Goal: Task Accomplishment & Management: Manage account settings

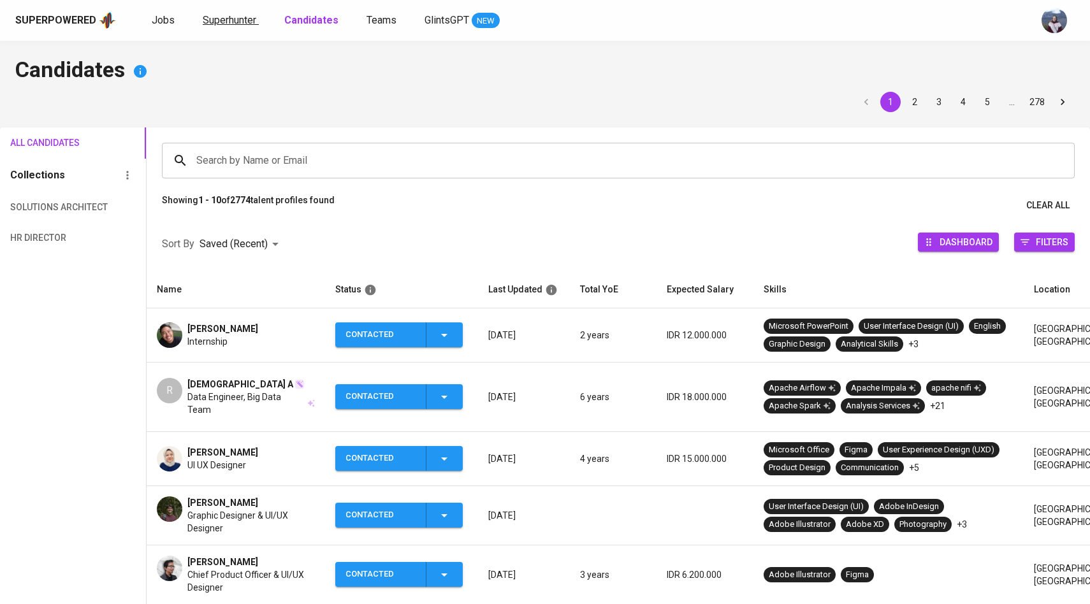
click at [234, 24] on span "Superhunter" at bounding box center [230, 20] width 54 height 12
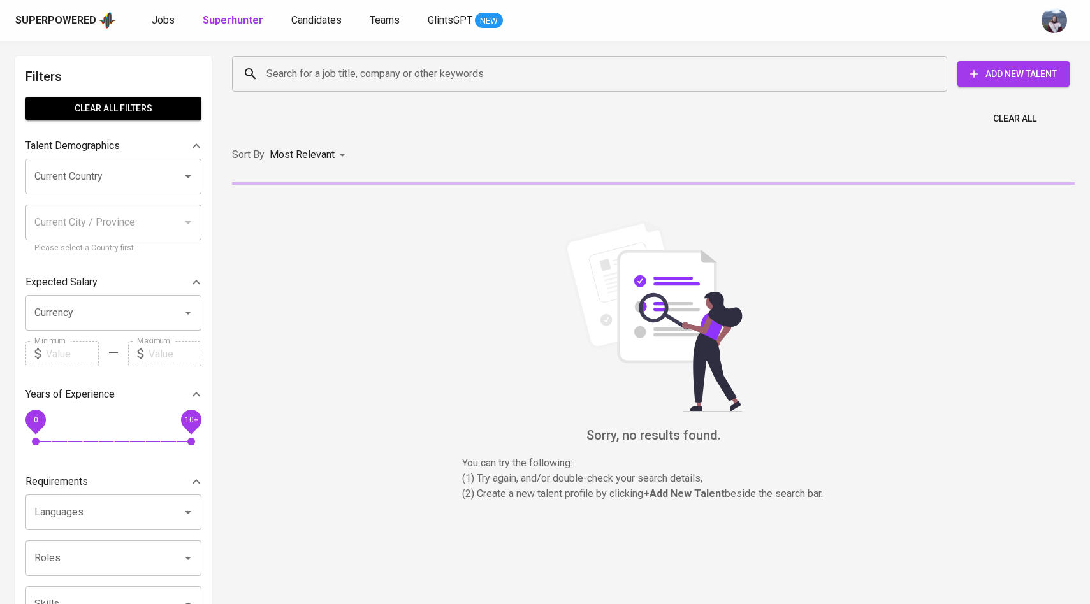
click at [346, 54] on div "Search for a job title, company or other keywords Search for a job title, compa…" at bounding box center [650, 74] width 842 height 41
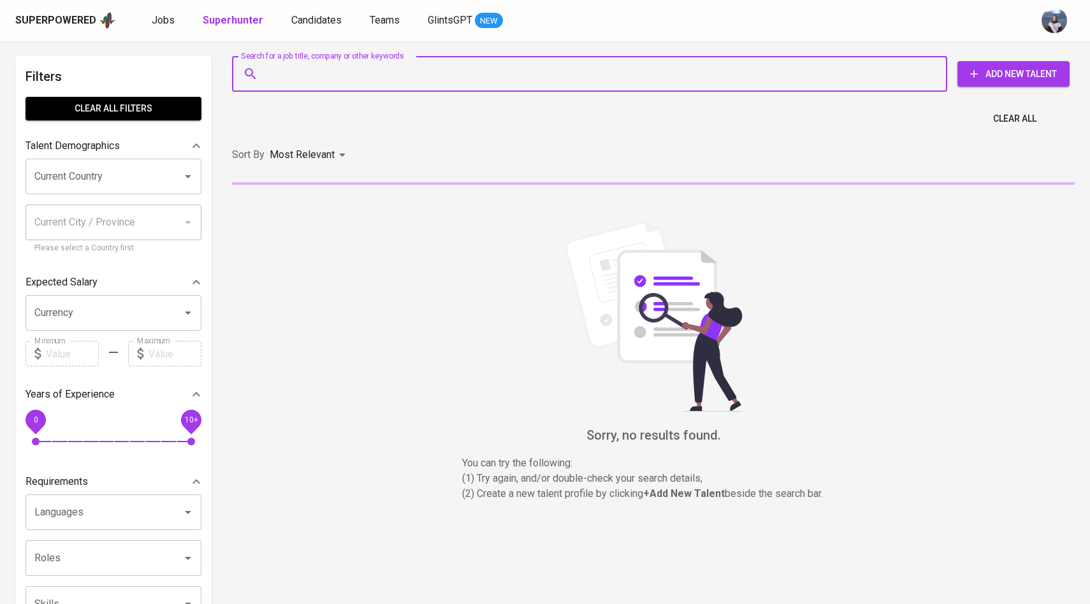
click at [342, 82] on input "Search for a job title, company or other keywords" at bounding box center [592, 74] width 659 height 24
paste input "[EMAIL_ADDRESS][DOMAIN_NAME]"
type input "[EMAIL_ADDRESS][DOMAIN_NAME]"
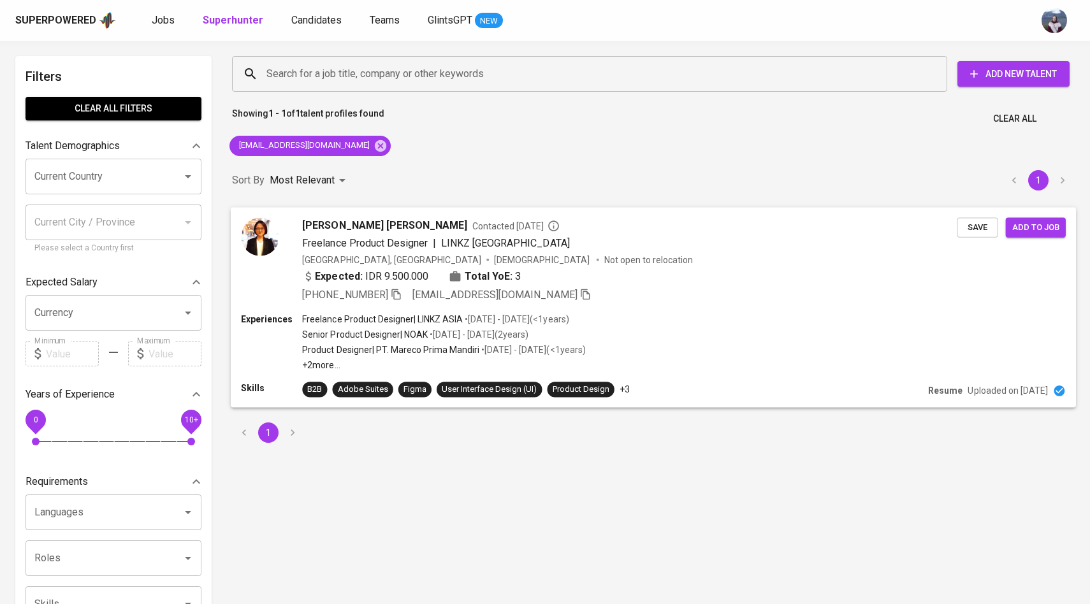
click at [280, 238] on div "[PERSON_NAME] [PERSON_NAME] Contacted [DATE] Freelance Product Designer | LINKZ…" at bounding box center [599, 259] width 716 height 85
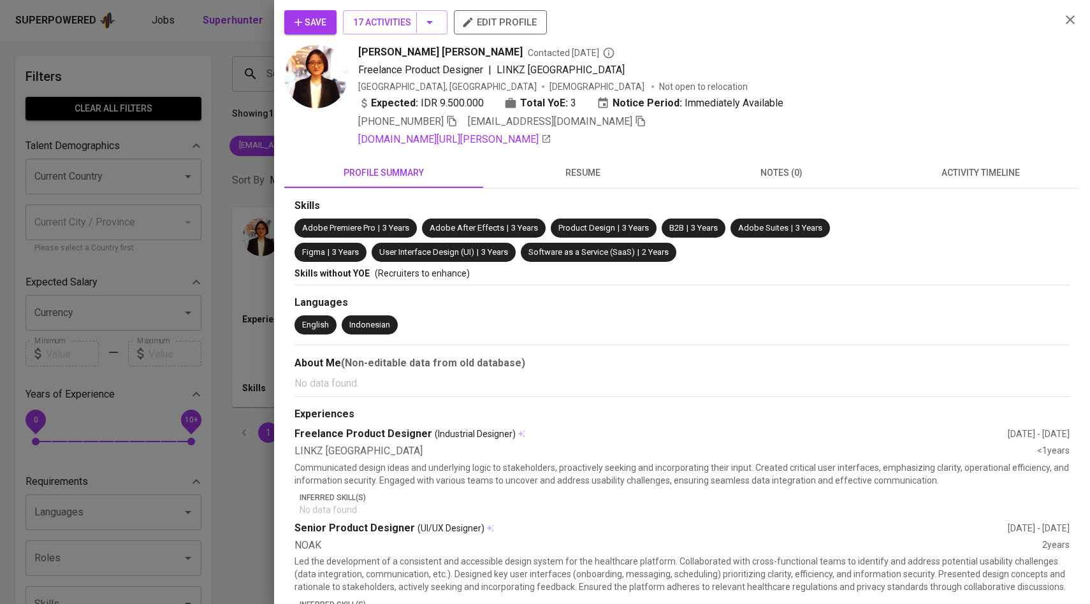
click at [972, 170] on span "activity timeline" at bounding box center [980, 173] width 184 height 16
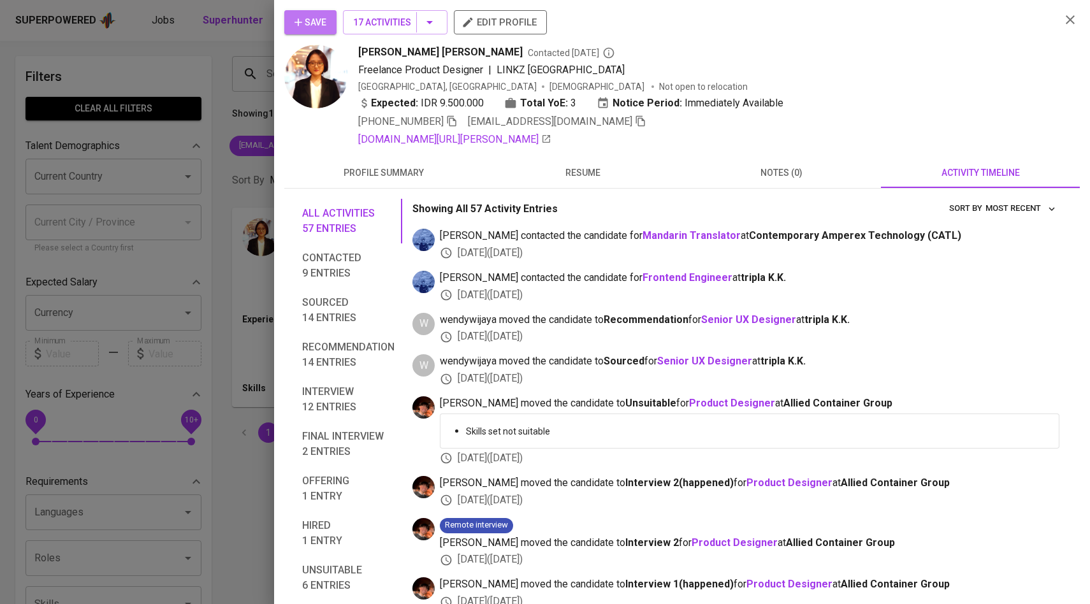
click at [321, 17] on span "Save" at bounding box center [310, 23] width 32 height 16
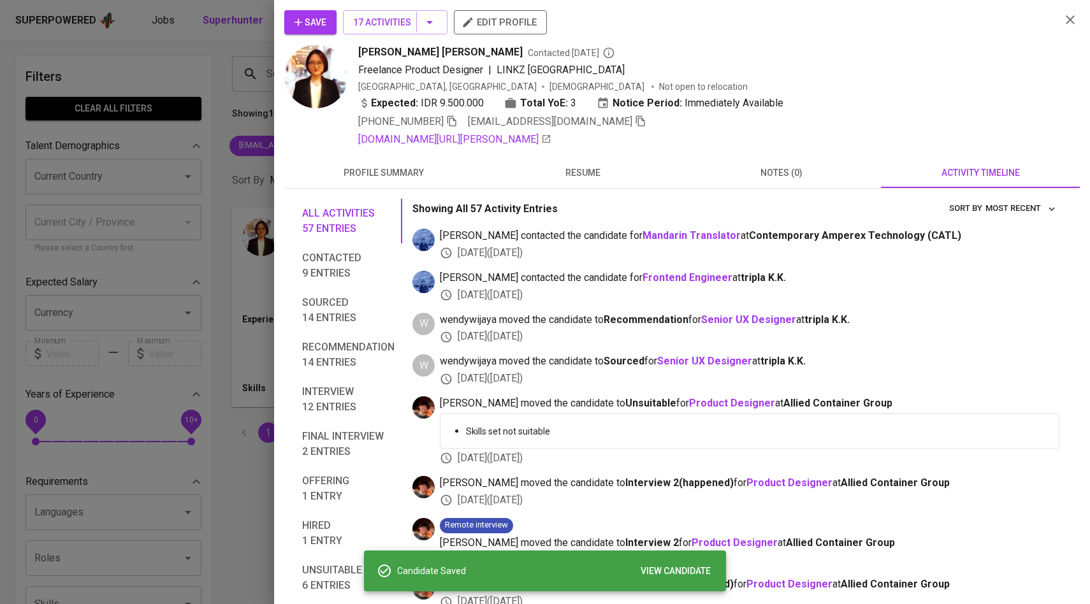
click at [220, 128] on div at bounding box center [545, 302] width 1090 height 604
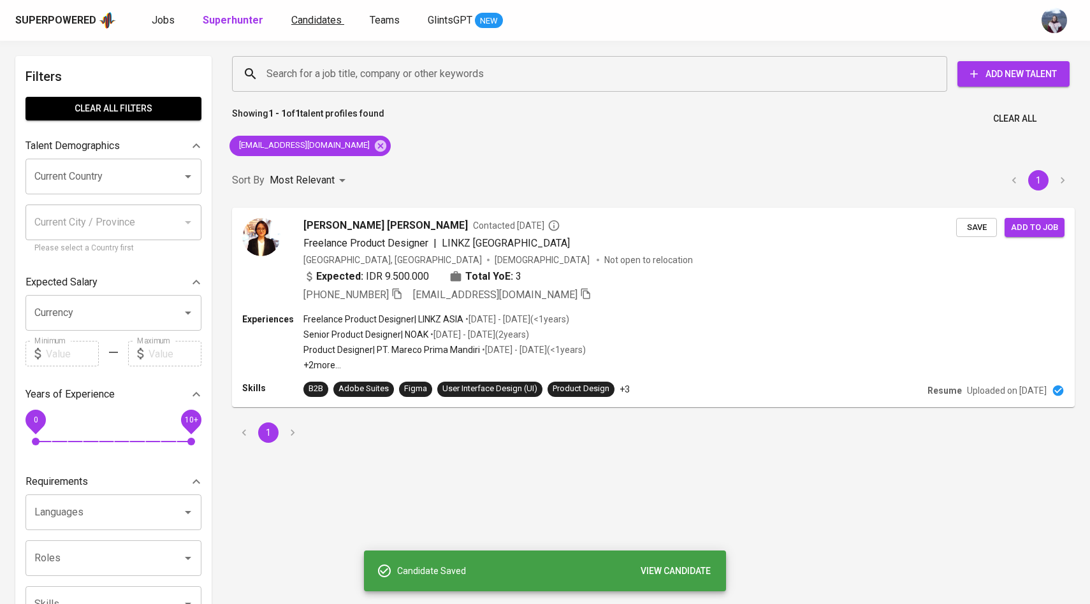
click at [307, 22] on span "Candidates" at bounding box center [316, 20] width 50 height 12
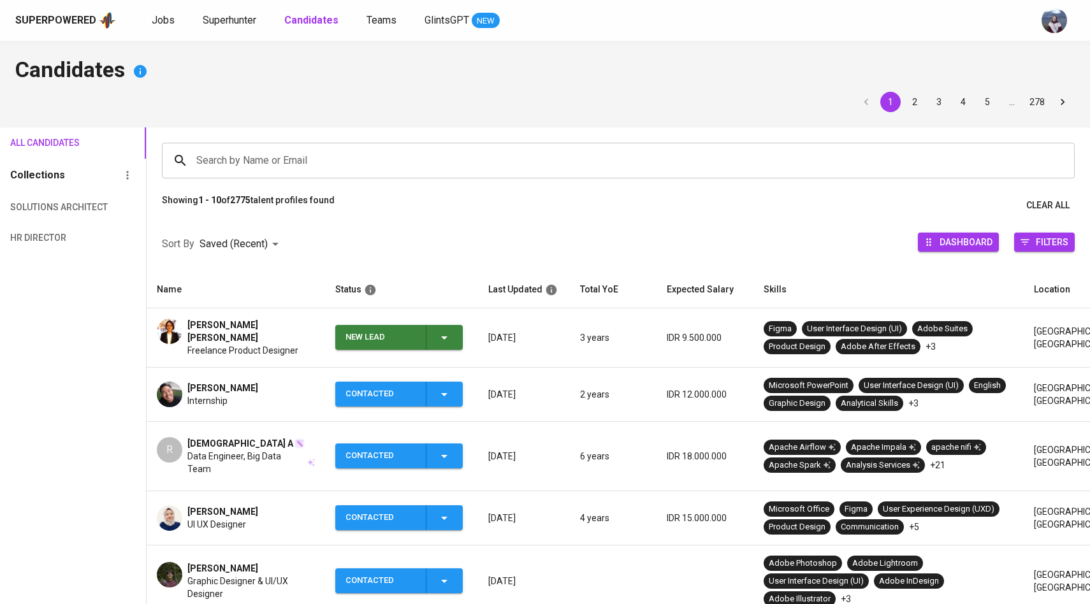
click at [438, 344] on div "New Lead" at bounding box center [398, 337] width 106 height 25
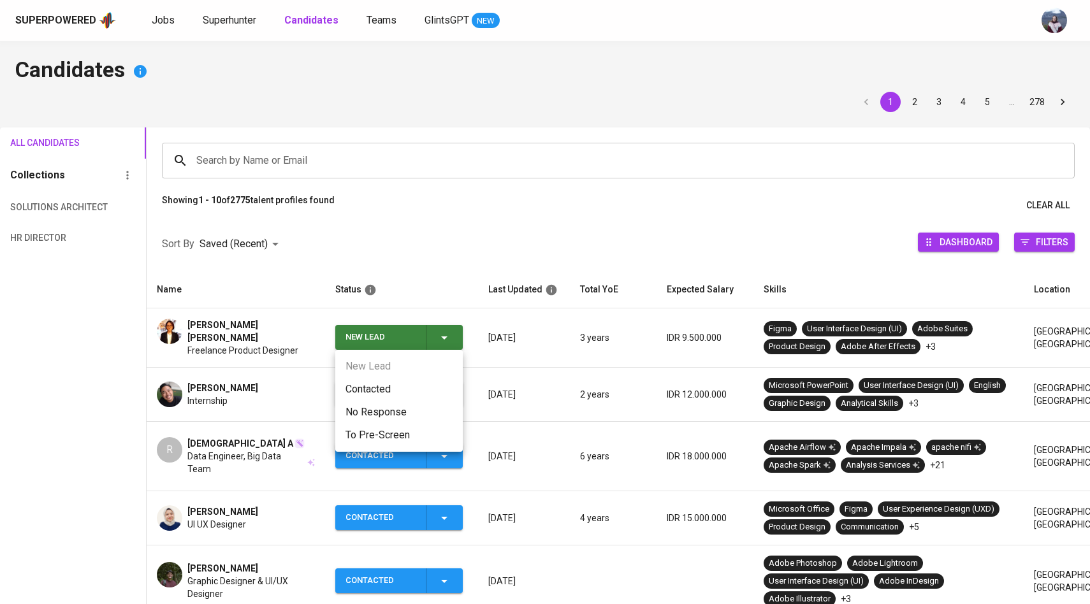
click at [410, 391] on li "Contacted" at bounding box center [398, 389] width 127 height 23
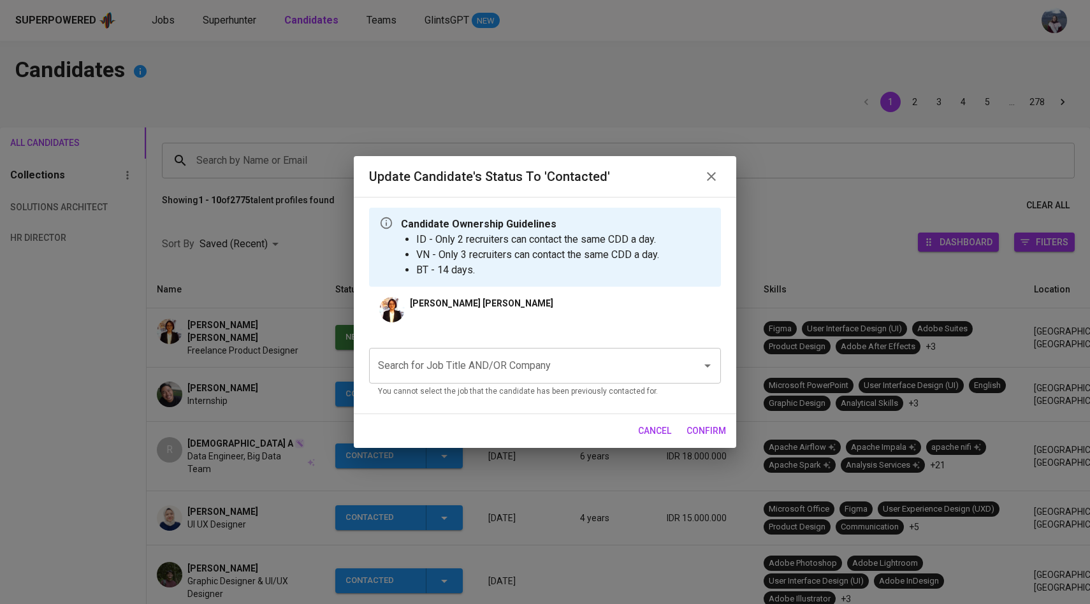
click at [473, 366] on input "Search for Job Title AND/OR Company" at bounding box center [527, 366] width 305 height 24
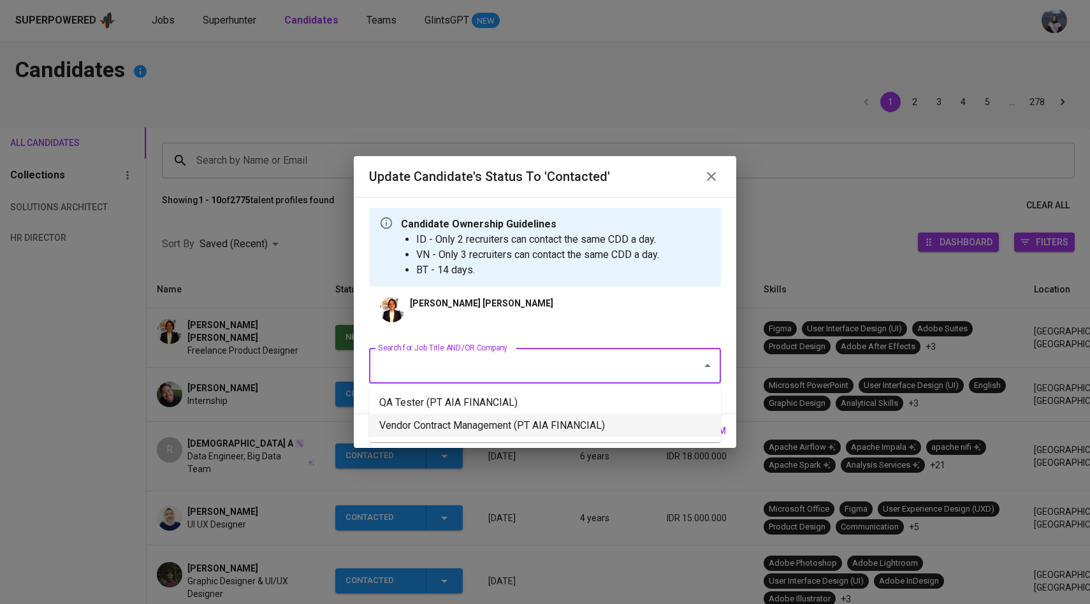
click at [468, 423] on li "Vendor Contract Management (PT AIA FINANCIAL)" at bounding box center [545, 425] width 352 height 23
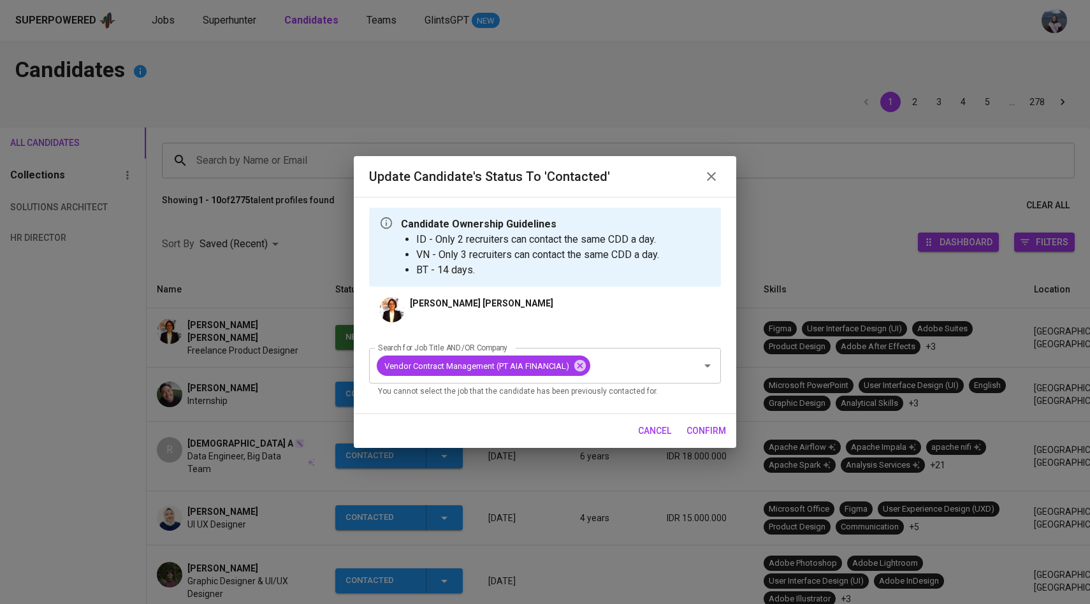
click at [710, 428] on span "confirm" at bounding box center [706, 431] width 40 height 16
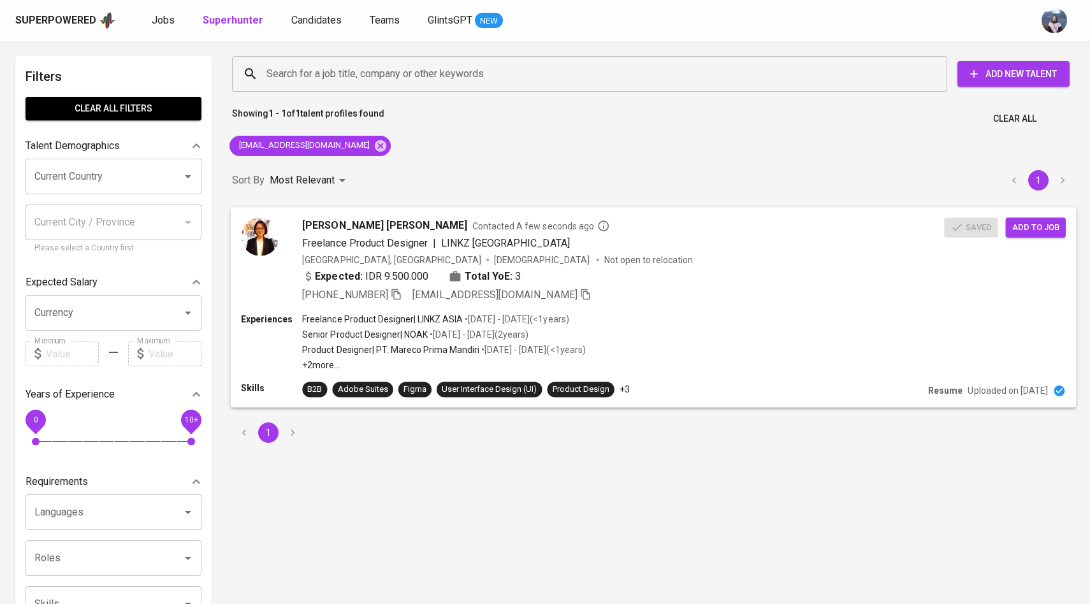
click at [282, 233] on div "[PERSON_NAME] [PERSON_NAME] Contacted A few seconds ago Freelance Product Desig…" at bounding box center [592, 259] width 703 height 85
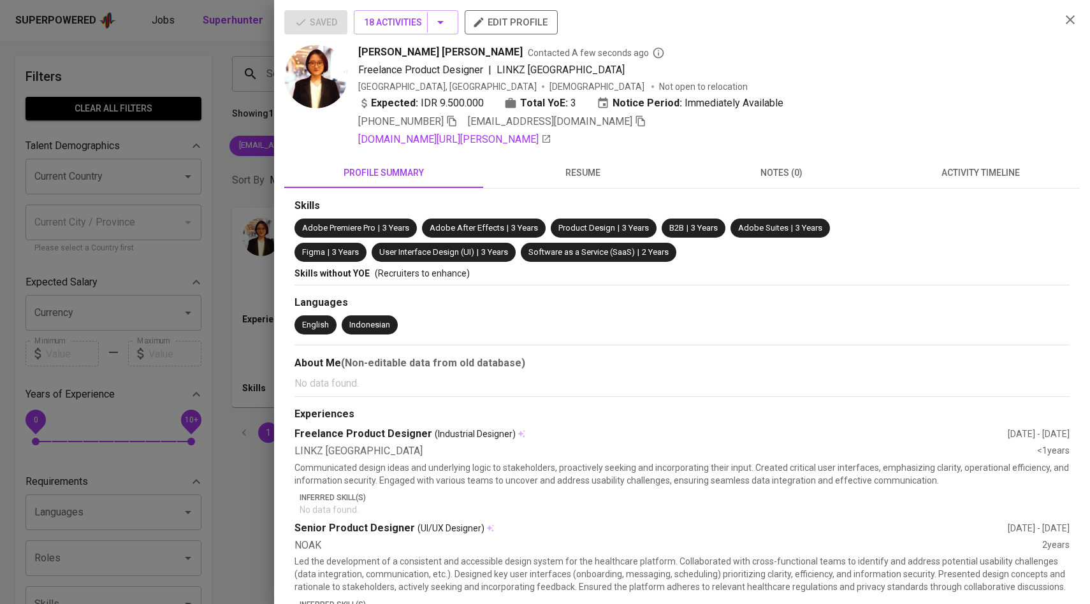
click at [228, 305] on div at bounding box center [545, 302] width 1090 height 604
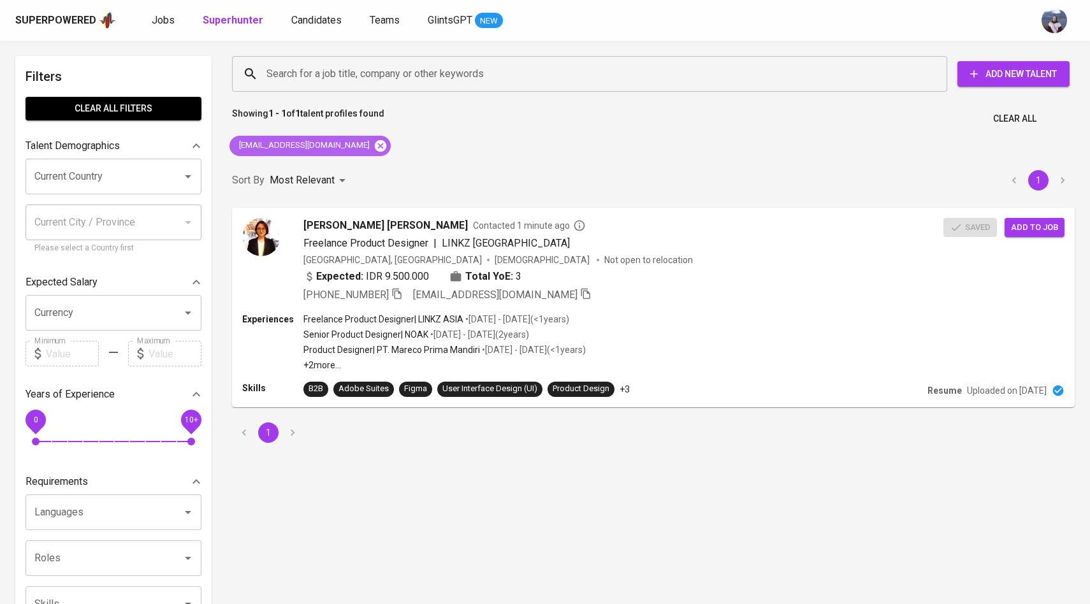
click at [375, 150] on icon at bounding box center [380, 145] width 11 height 11
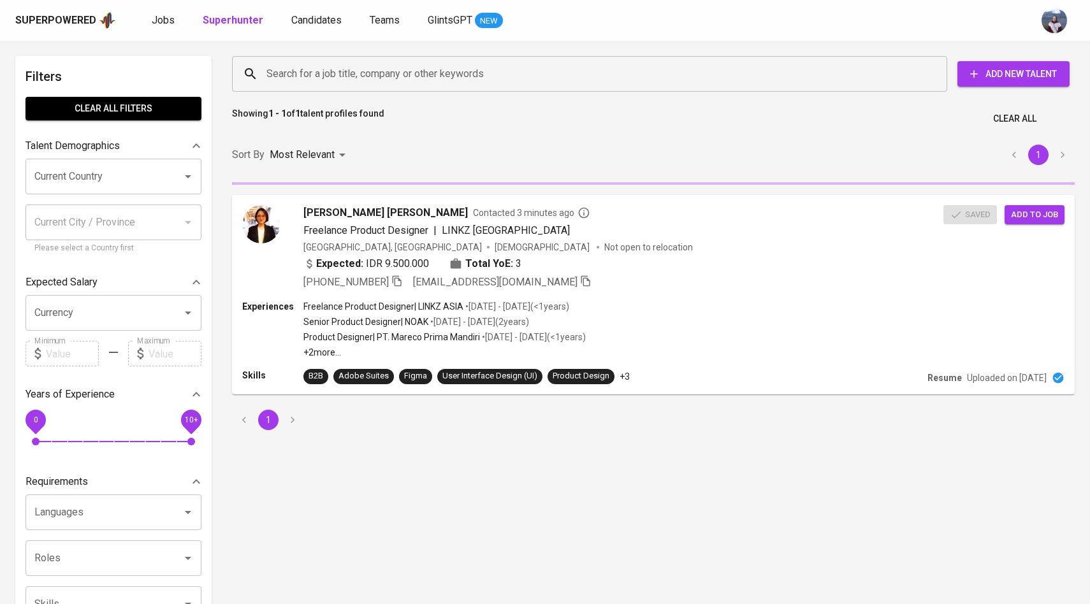
click at [354, 70] on input "Search for a job title, company or other keywords" at bounding box center [592, 74] width 659 height 24
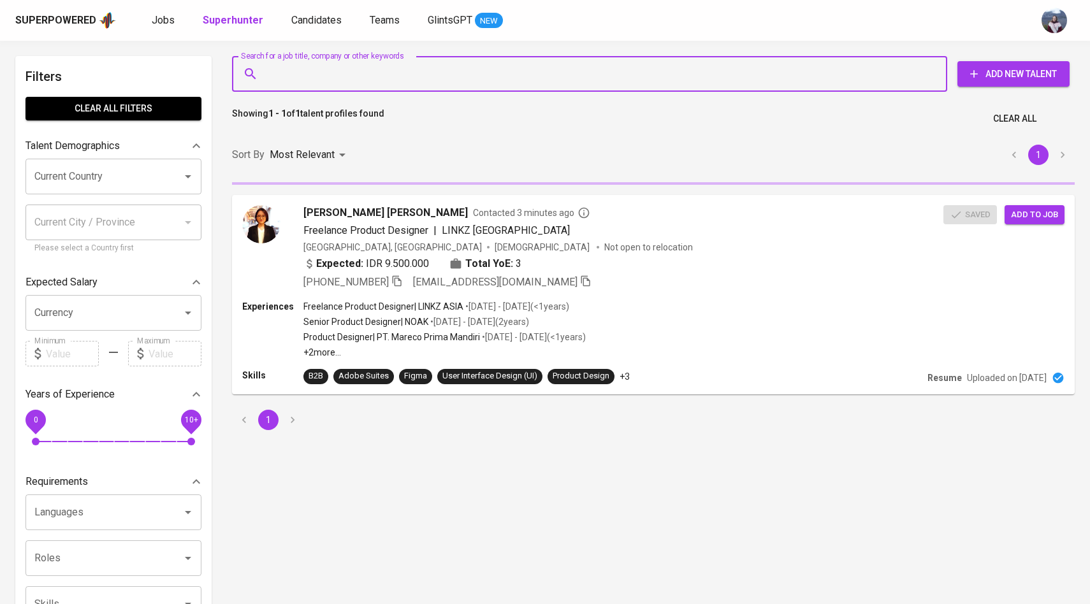
paste input "[EMAIL_ADDRESS][DOMAIN_NAME]"
type input "[EMAIL_ADDRESS][DOMAIN_NAME]"
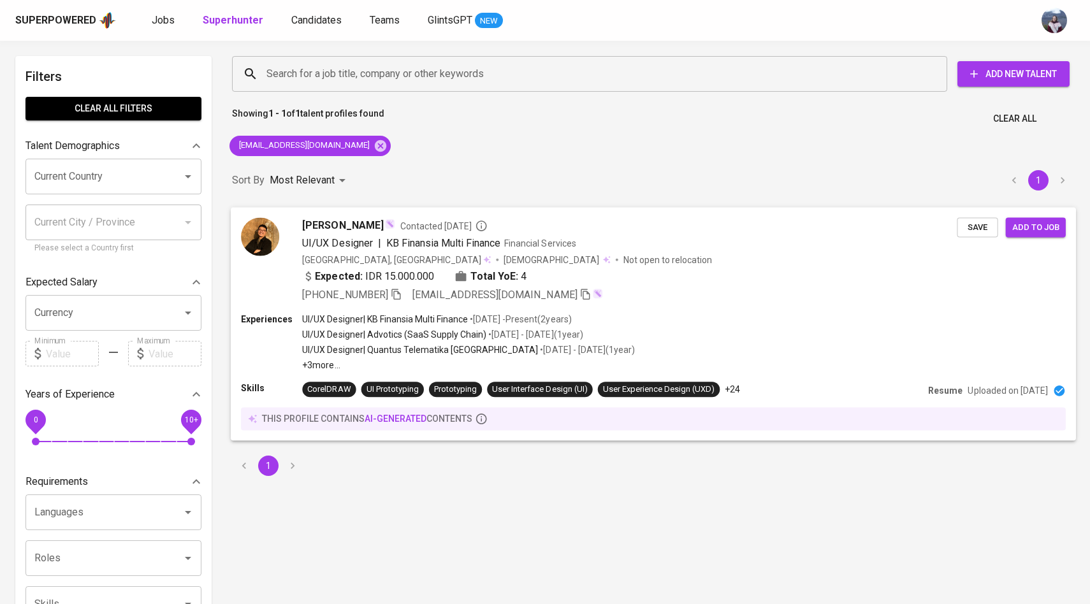
click at [279, 247] on div "[PERSON_NAME] Contacted [DATE] UI/UX Designer | KB Finansia Multi Finance Finan…" at bounding box center [599, 259] width 716 height 85
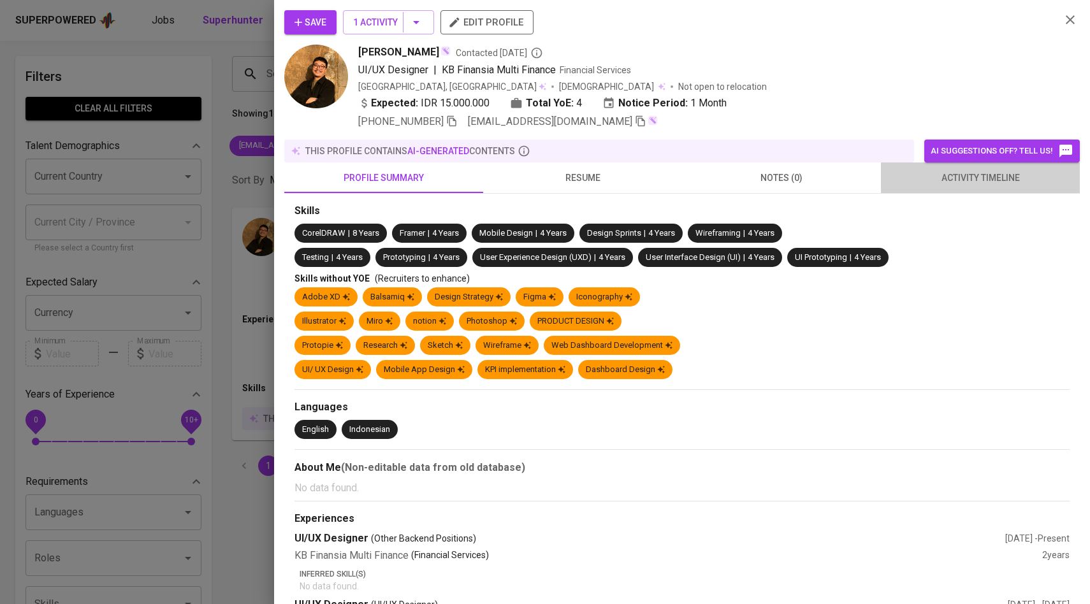
click at [981, 178] on span "activity timeline" at bounding box center [980, 178] width 184 height 16
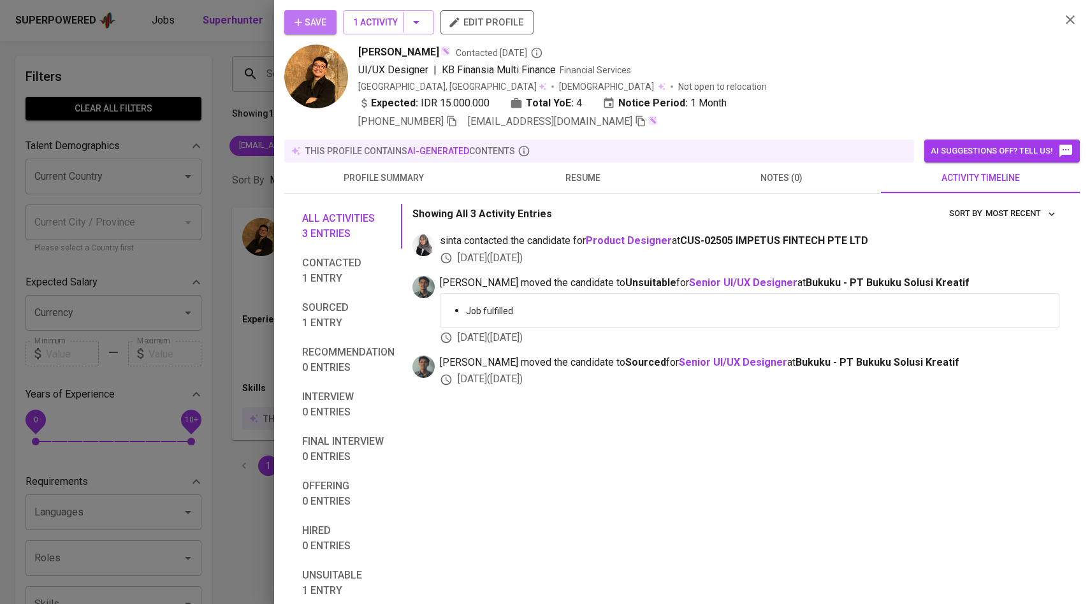
click at [300, 27] on icon "button" at bounding box center [298, 22] width 13 height 13
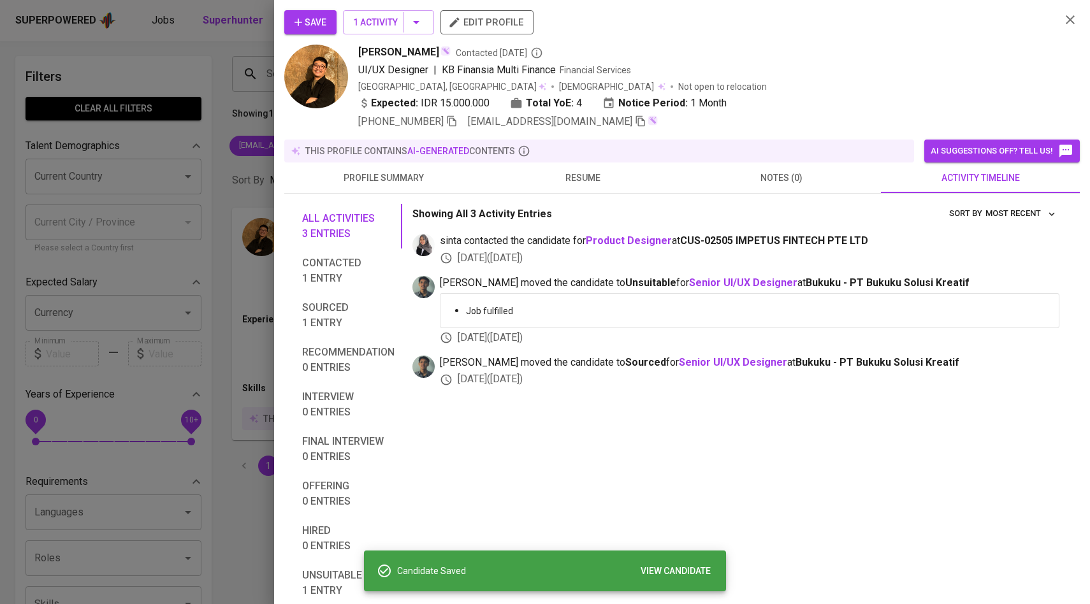
click at [162, 127] on div at bounding box center [545, 302] width 1090 height 604
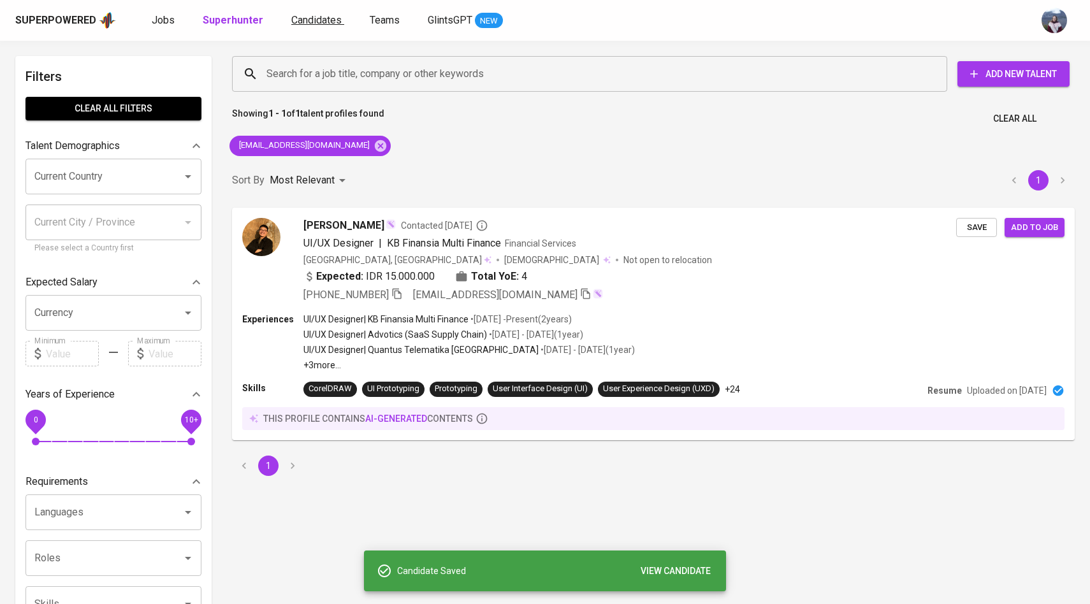
click at [312, 17] on span "Candidates" at bounding box center [316, 20] width 50 height 12
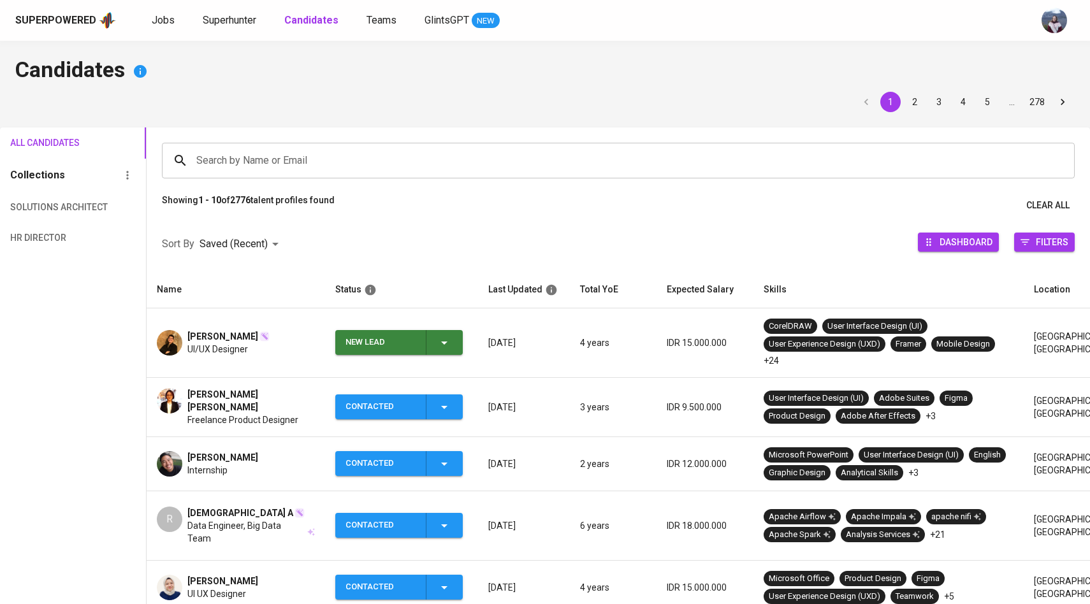
scroll to position [62, 0]
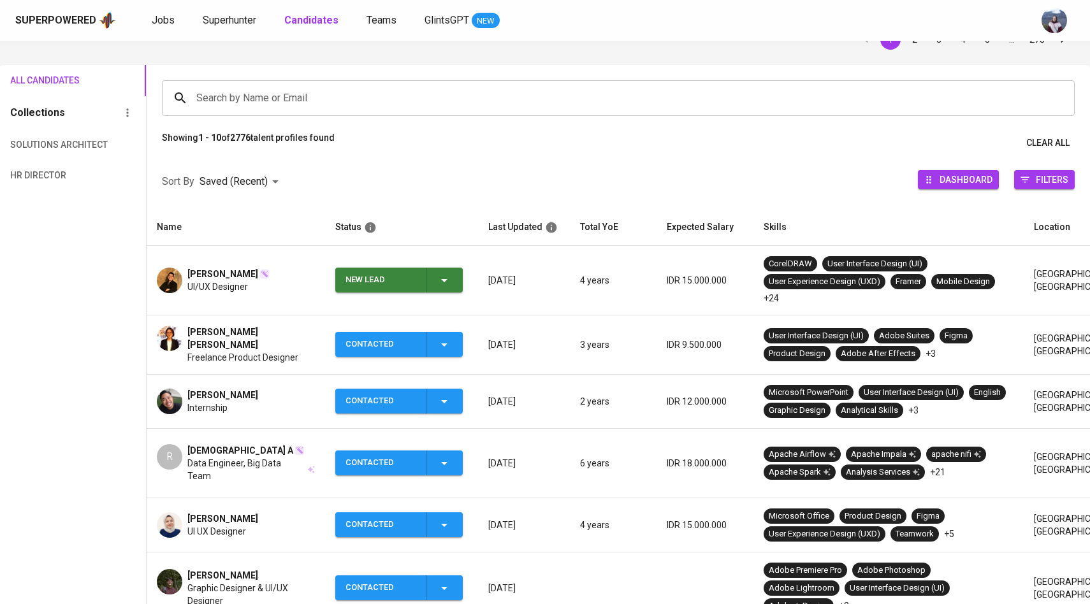
click at [451, 270] on div "New Lead" at bounding box center [398, 280] width 106 height 25
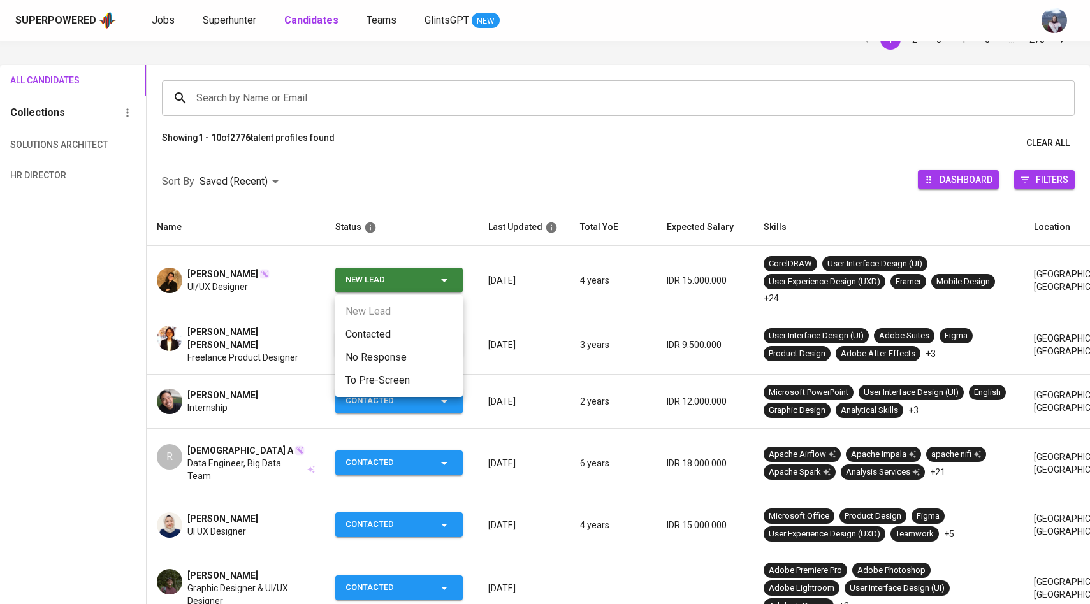
click at [379, 331] on li "Contacted" at bounding box center [398, 334] width 127 height 23
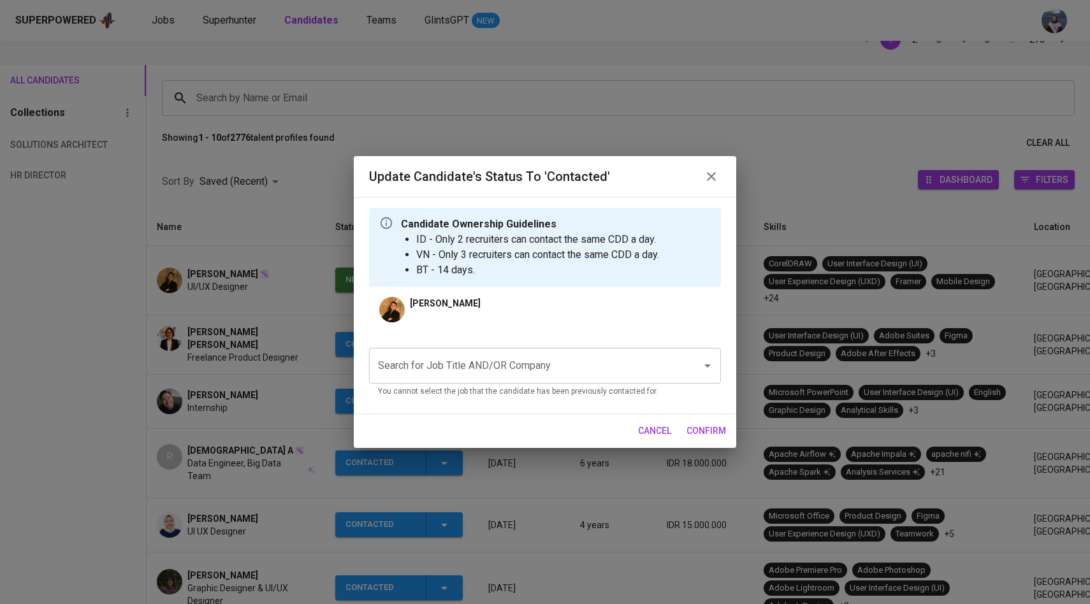
click at [461, 360] on input "Search for Job Title AND/OR Company" at bounding box center [527, 366] width 305 height 24
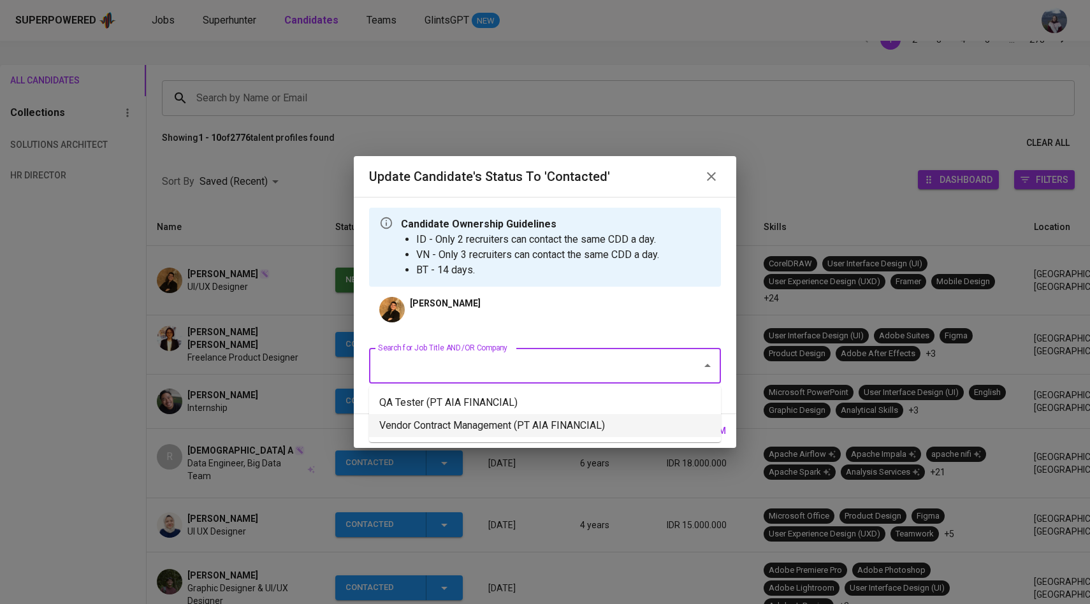
click at [463, 421] on li "Vendor Contract Management (PT AIA FINANCIAL)" at bounding box center [545, 425] width 352 height 23
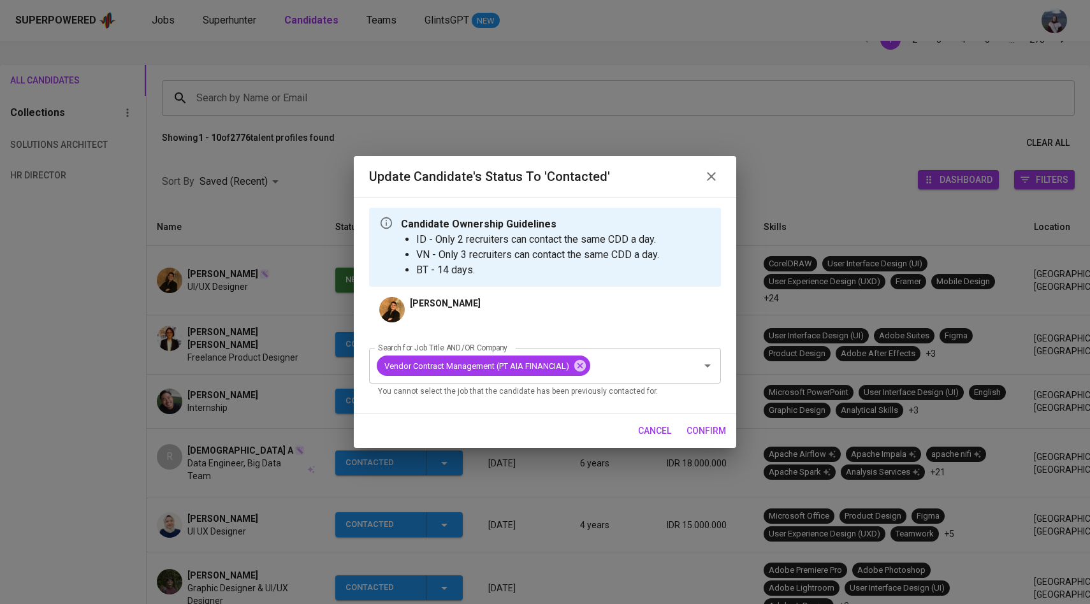
click at [696, 432] on span "confirm" at bounding box center [706, 431] width 40 height 16
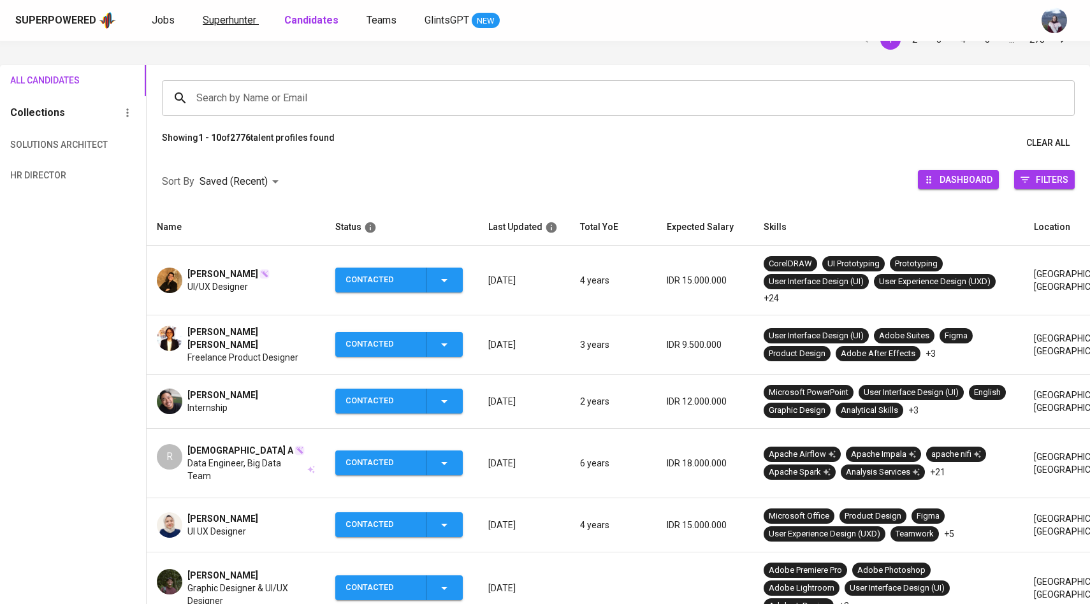
click at [235, 22] on span "Superhunter" at bounding box center [230, 20] width 54 height 12
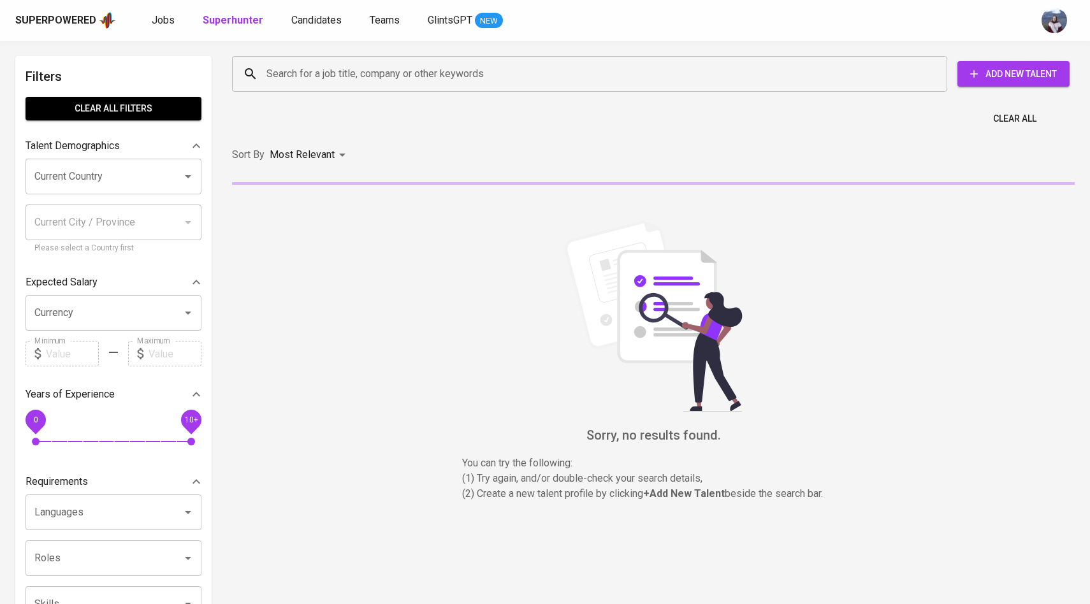
click at [282, 71] on input "Search for a job title, company or other keywords" at bounding box center [592, 74] width 659 height 24
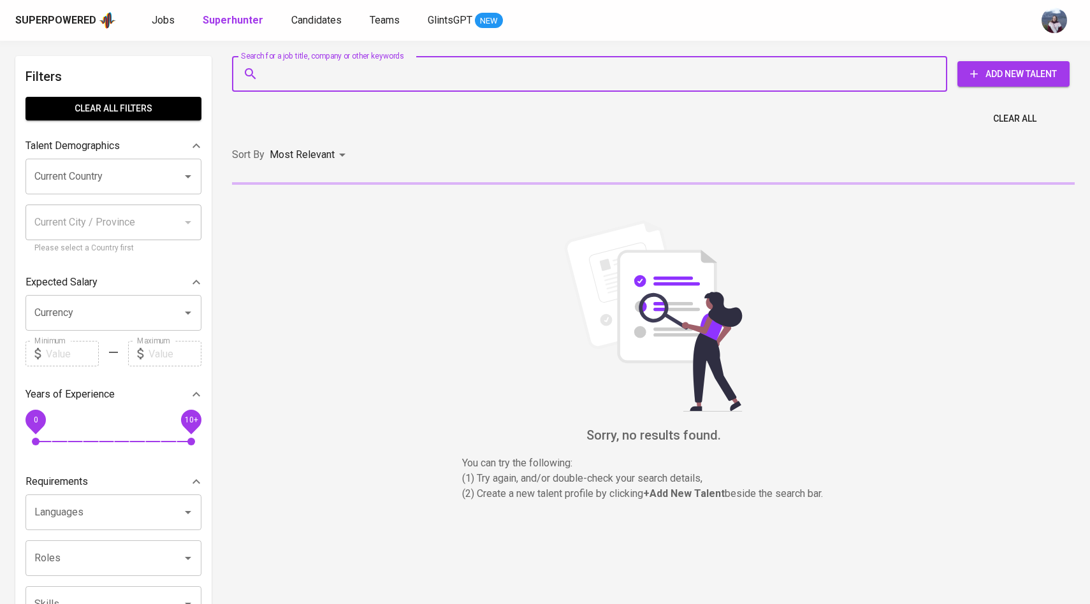
paste input "[EMAIL_ADDRESS][DOMAIN_NAME]"
type input "[EMAIL_ADDRESS][DOMAIN_NAME]"
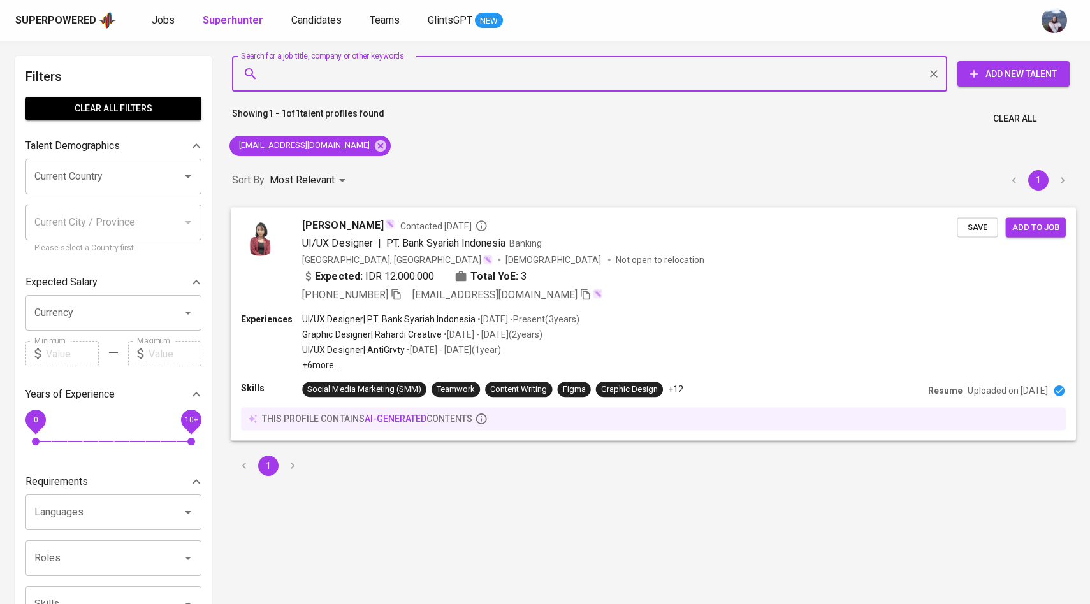
click at [271, 233] on img at bounding box center [260, 236] width 38 height 38
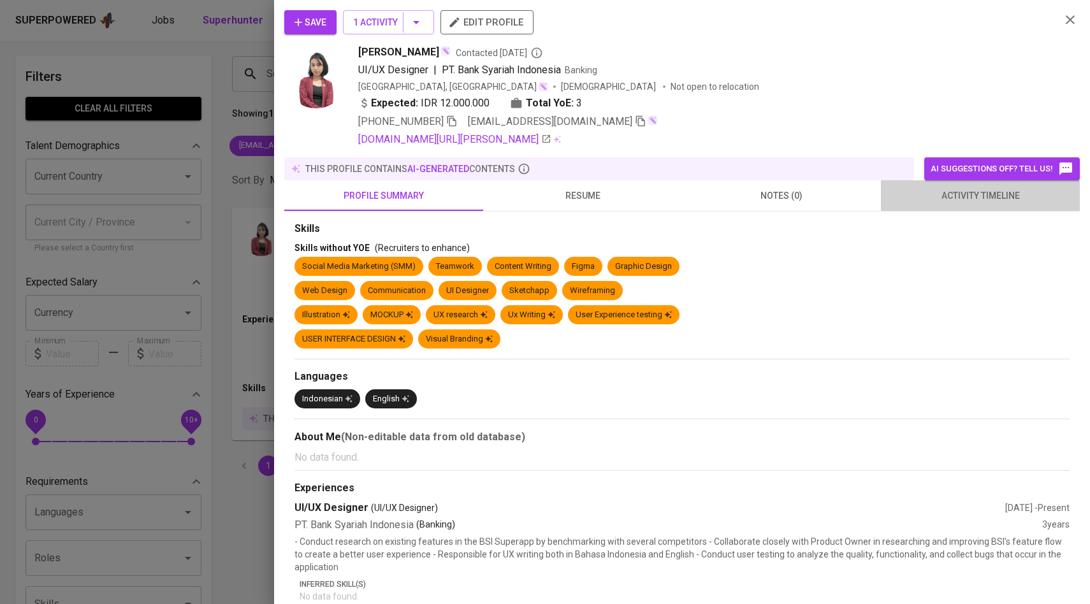
click at [1017, 193] on span "activity timeline" at bounding box center [980, 196] width 184 height 16
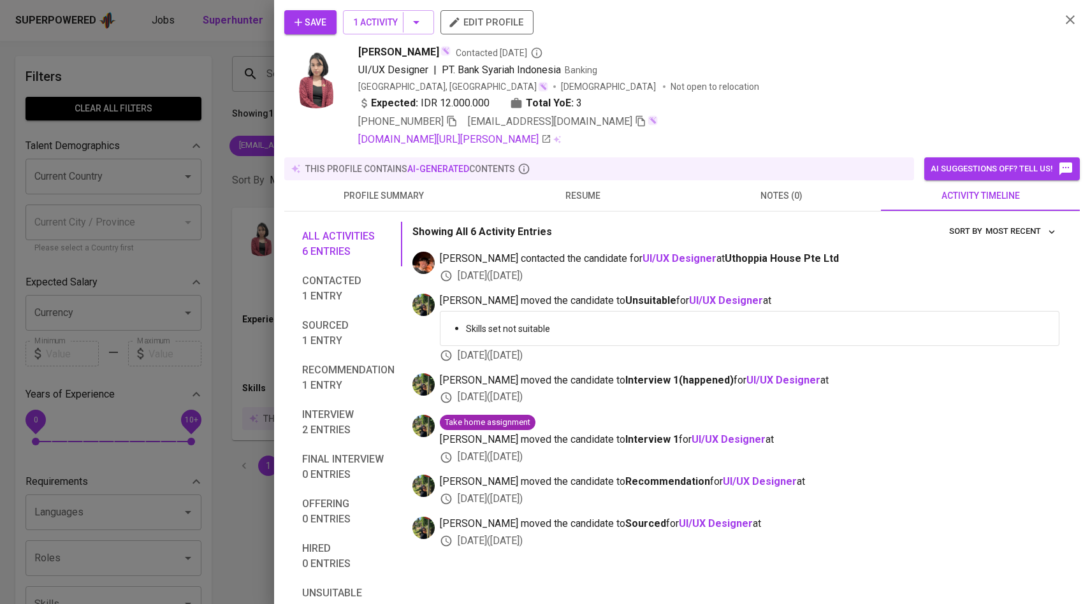
click at [301, 24] on icon "button" at bounding box center [298, 22] width 13 height 13
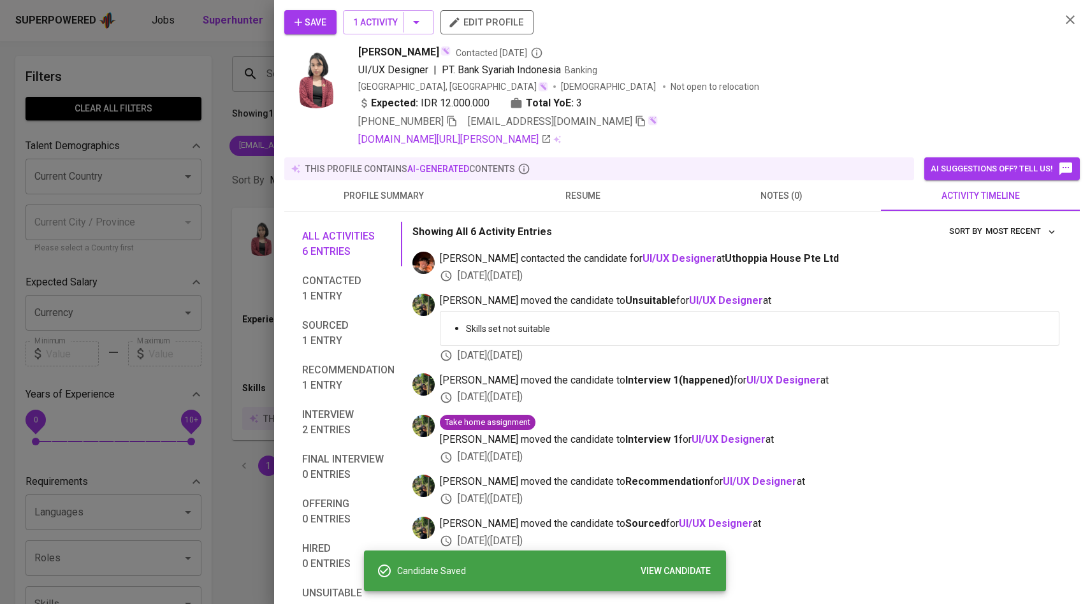
click at [222, 177] on div at bounding box center [545, 302] width 1090 height 604
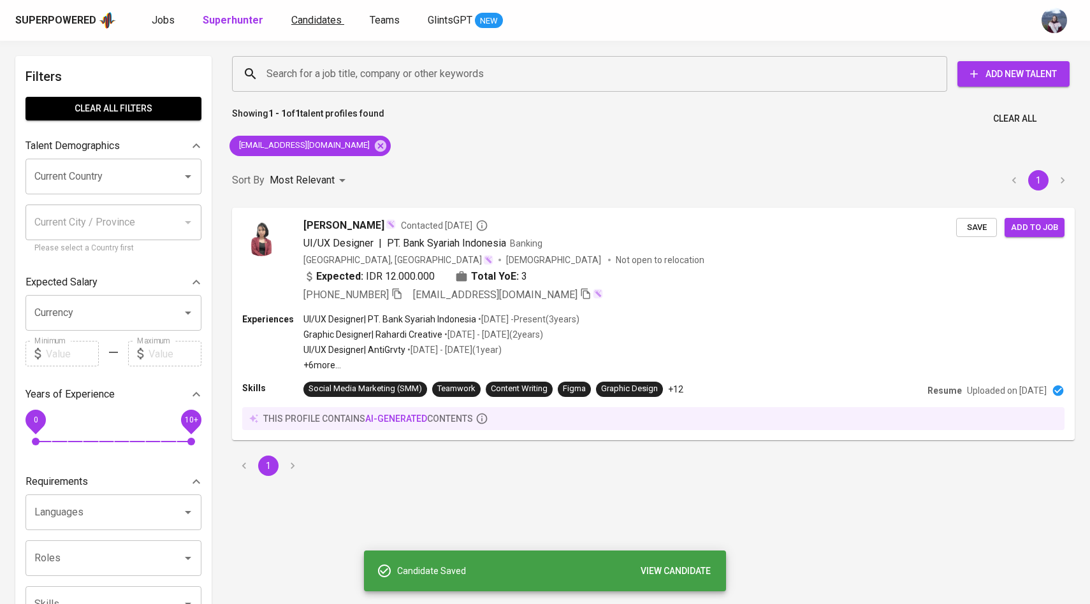
click at [303, 20] on span "Candidates" at bounding box center [316, 20] width 50 height 12
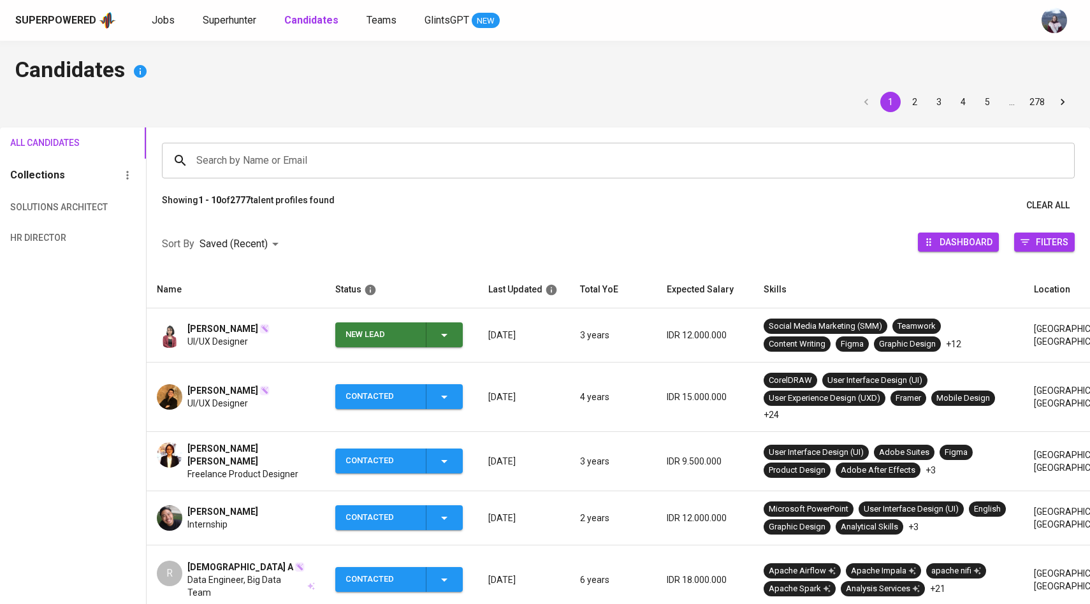
scroll to position [69, 0]
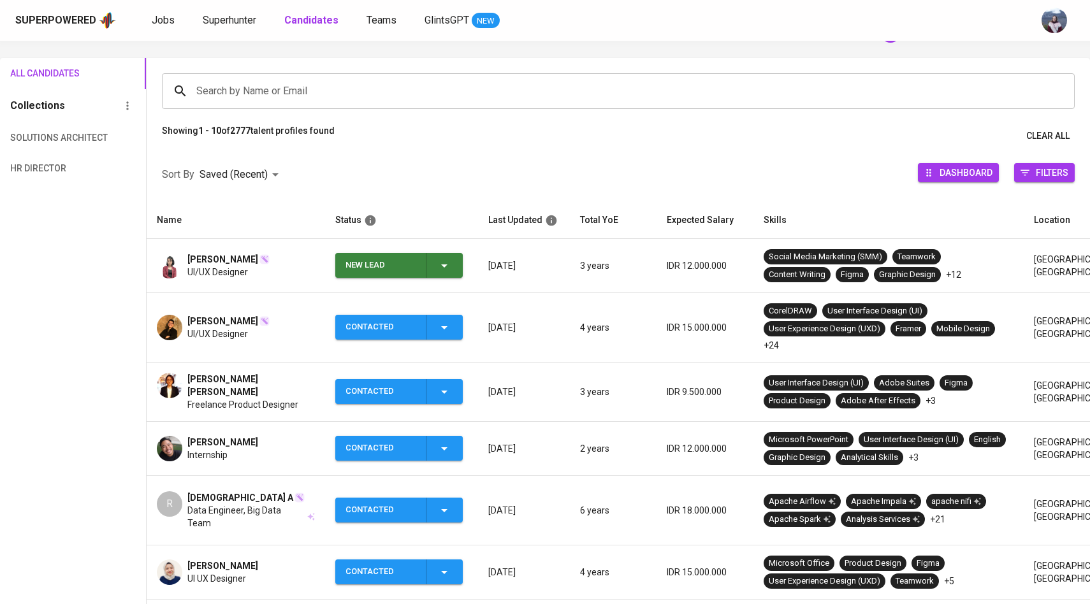
click at [439, 263] on icon "button" at bounding box center [444, 265] width 15 height 15
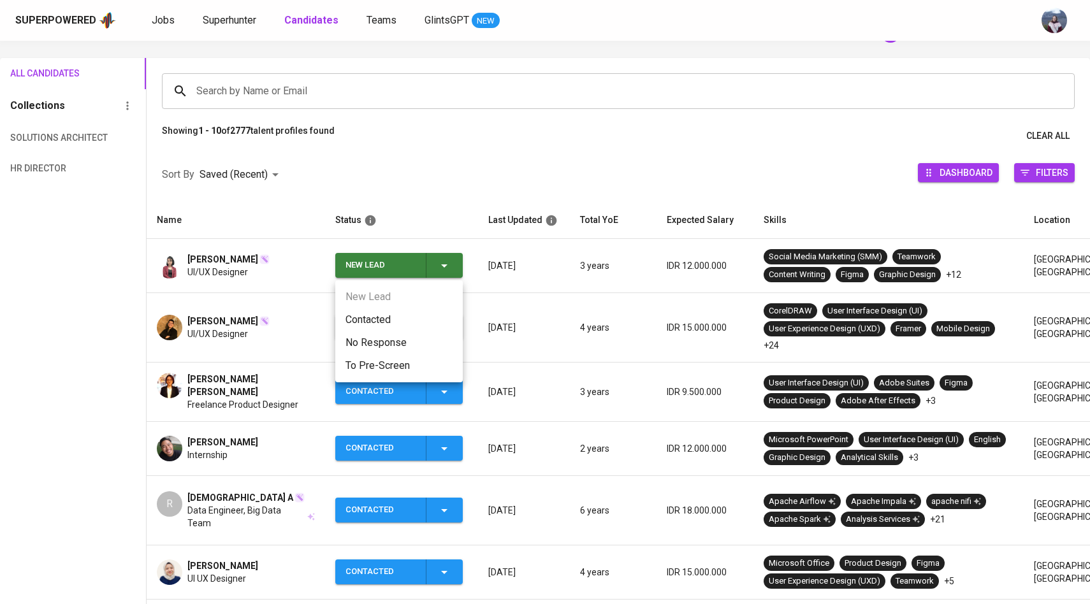
click at [374, 317] on li "Contacted" at bounding box center [398, 319] width 127 height 23
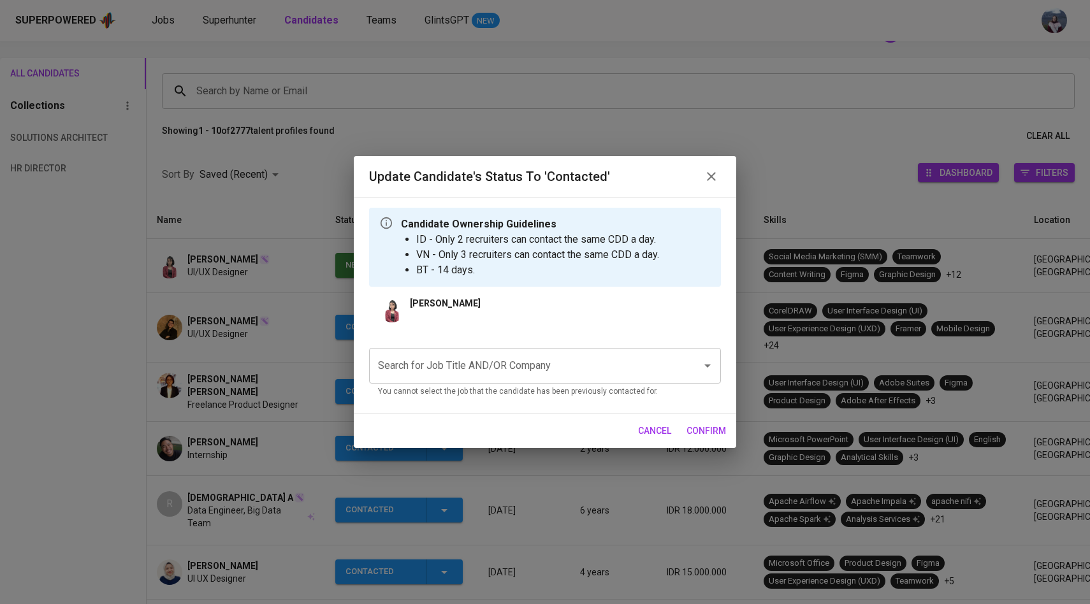
click at [442, 347] on div "Search for Job Title AND/OR Company Search for Job Title AND/OR Company You can…" at bounding box center [545, 371] width 352 height 66
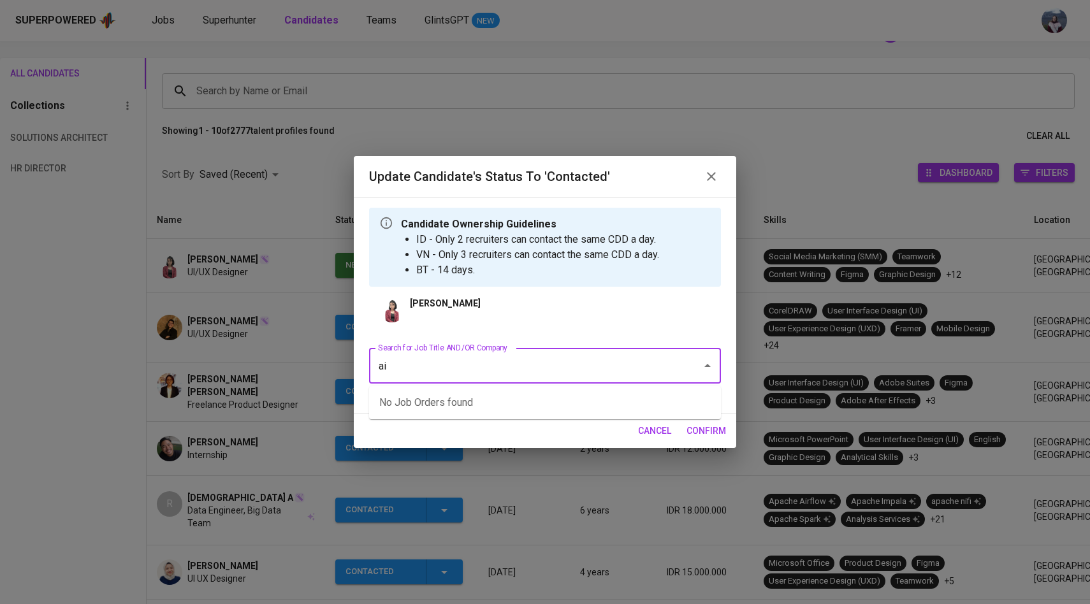
type input "a"
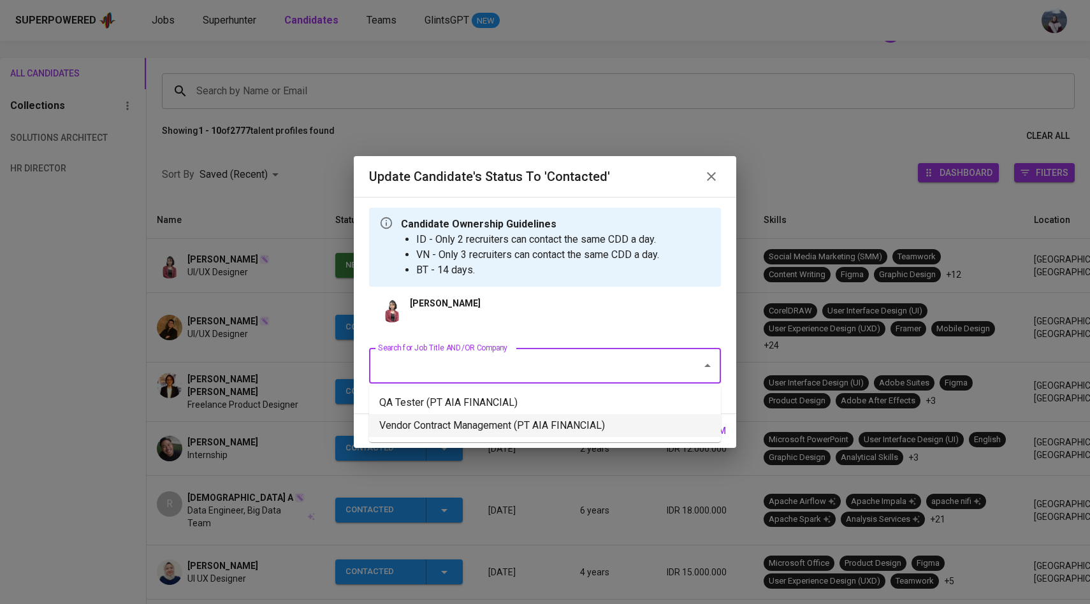
click at [472, 421] on li "Vendor Contract Management (PT AIA FINANCIAL)" at bounding box center [545, 425] width 352 height 23
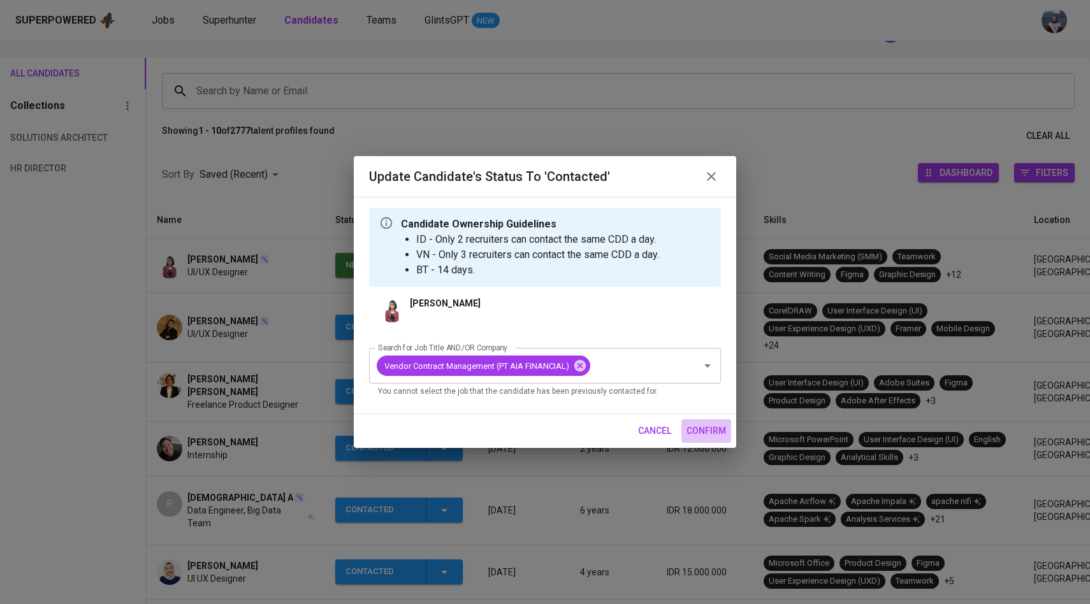
click at [695, 430] on span "confirm" at bounding box center [706, 431] width 40 height 16
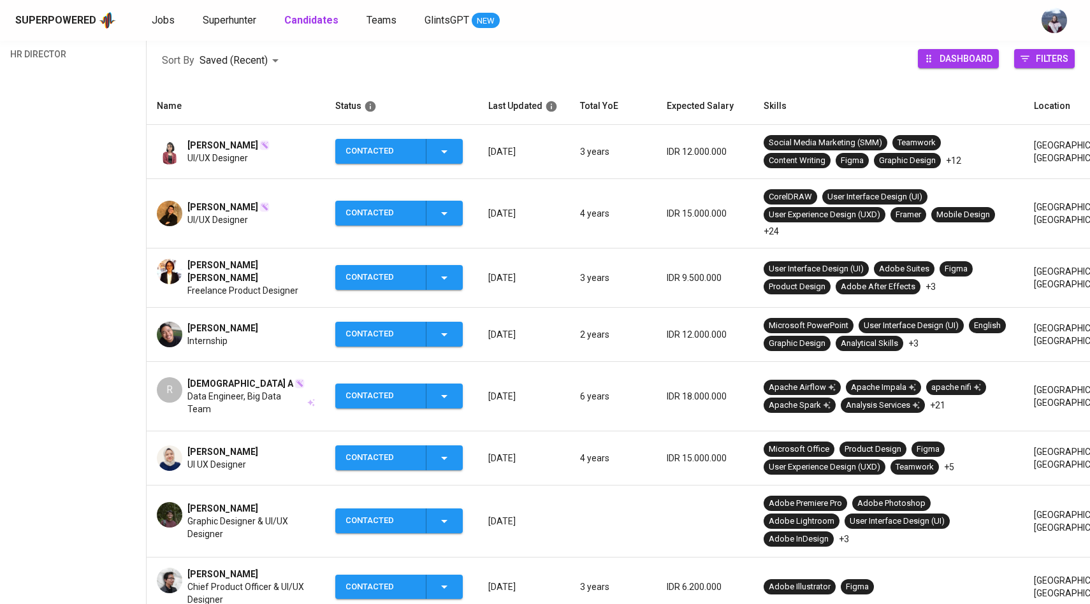
scroll to position [206, 0]
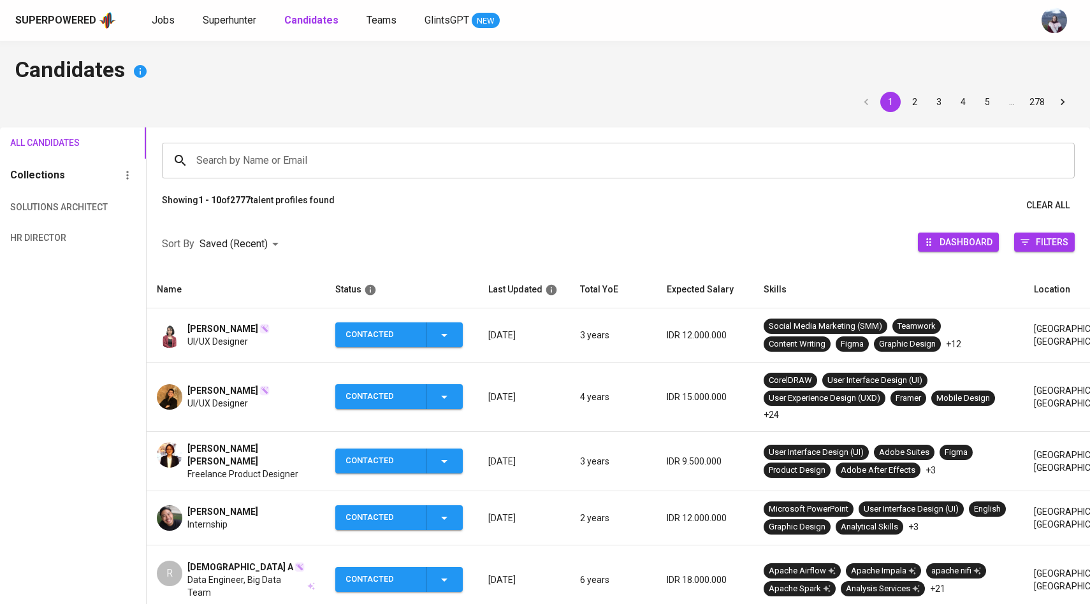
scroll to position [206, 0]
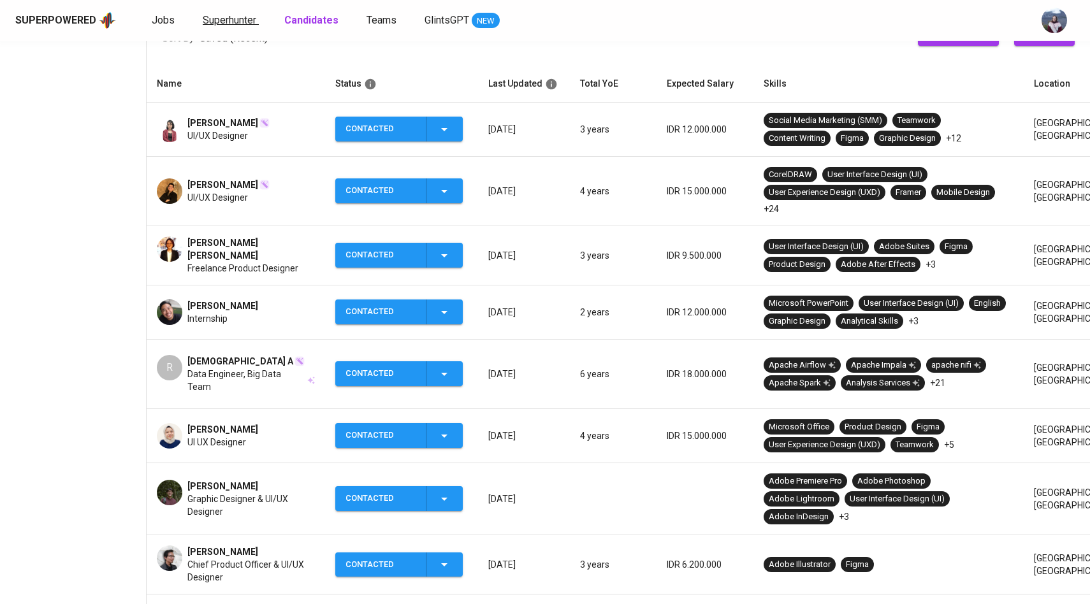
click at [217, 18] on span "Superhunter" at bounding box center [230, 20] width 54 height 12
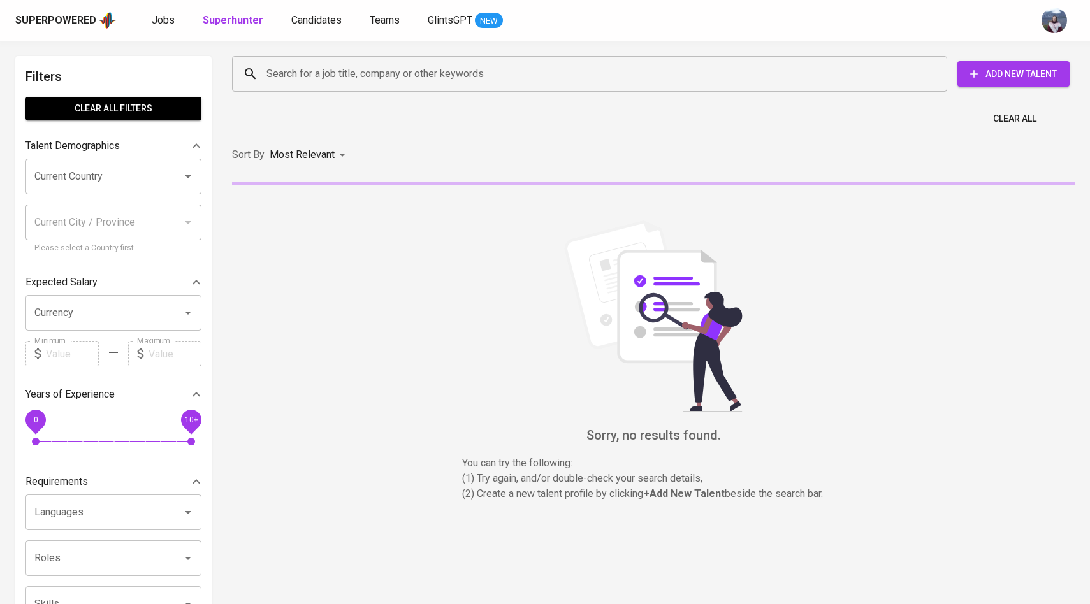
click at [302, 63] on input "Search for a job title, company or other keywords" at bounding box center [592, 74] width 659 height 24
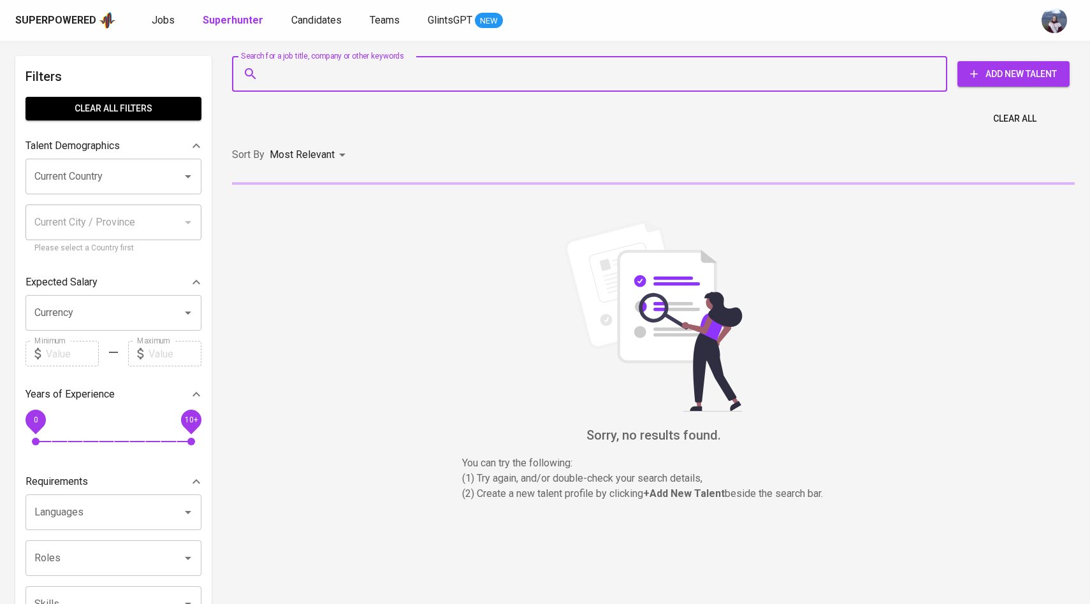
paste input "lmbening2@gmail.com"
type input "lmbening2@gmail.com"
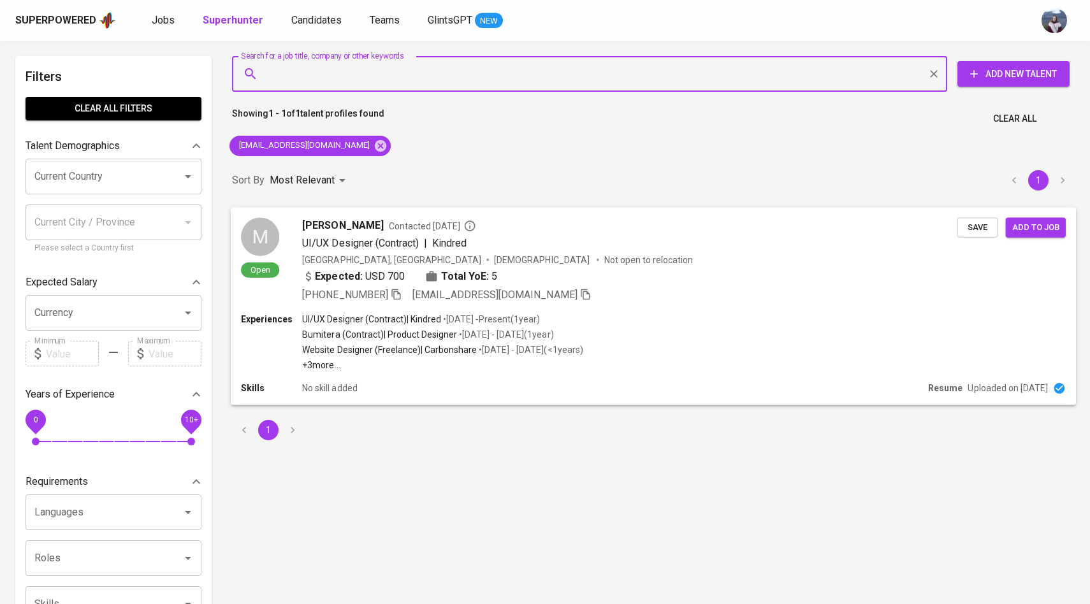
click at [267, 220] on div "M" at bounding box center [260, 236] width 38 height 38
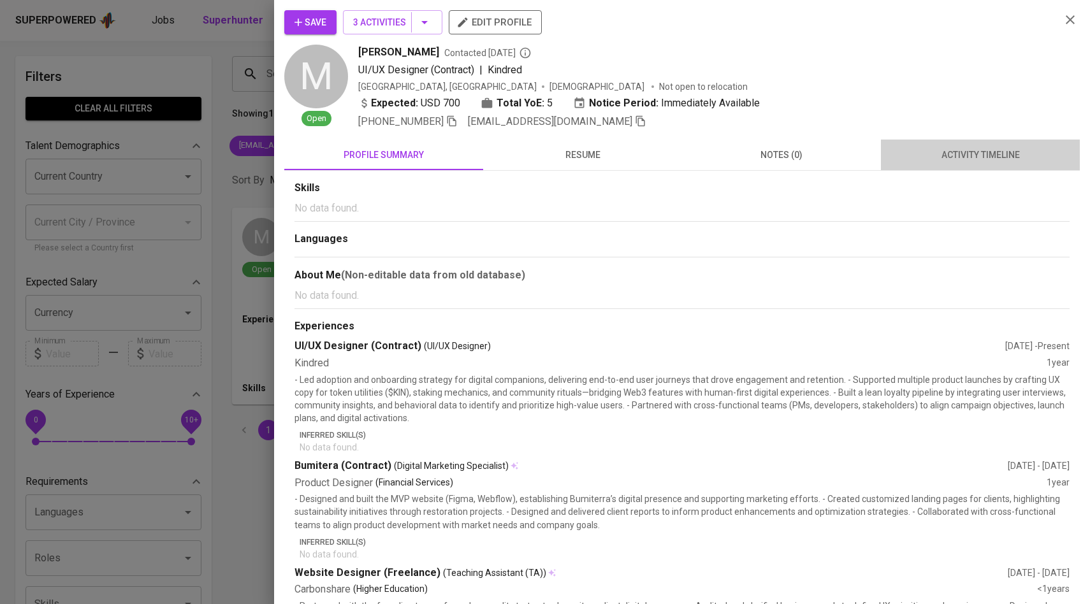
click at [920, 154] on span "activity timeline" at bounding box center [980, 155] width 184 height 16
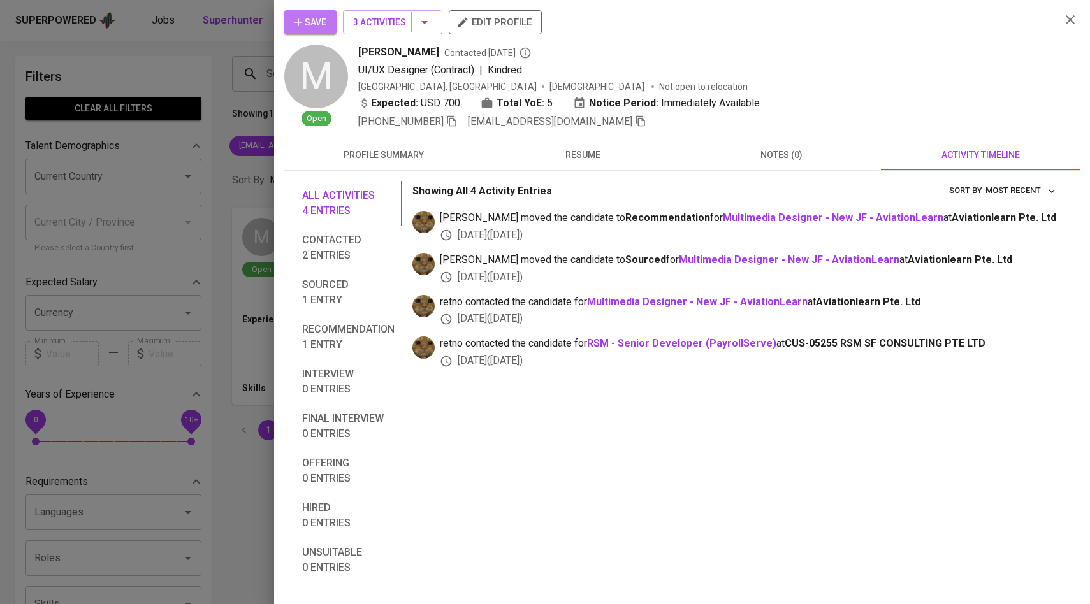
click at [328, 24] on button "Save" at bounding box center [310, 22] width 52 height 24
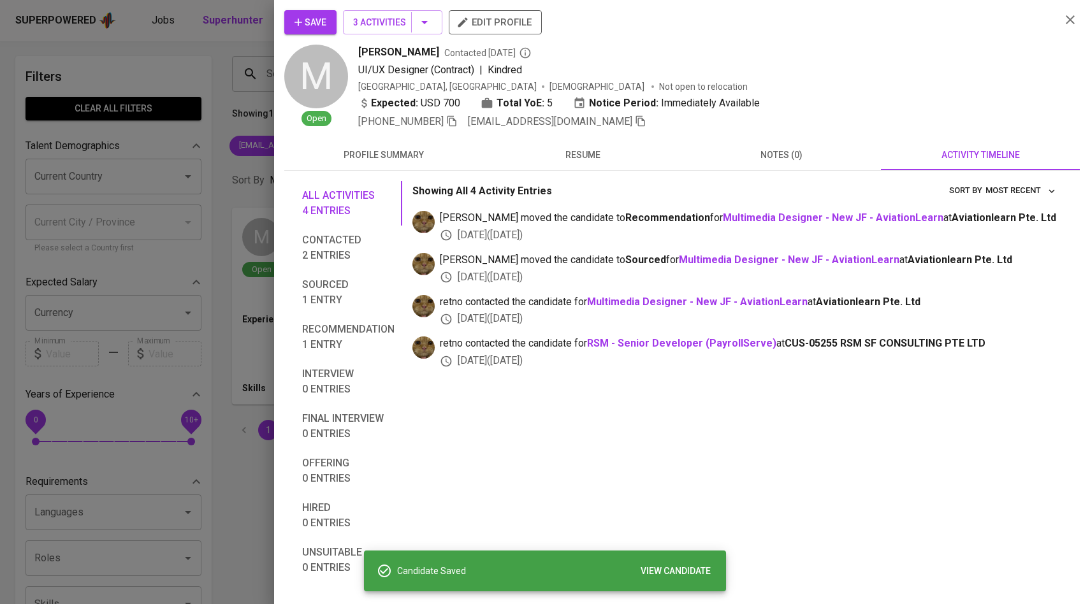
click at [233, 169] on div at bounding box center [545, 302] width 1090 height 604
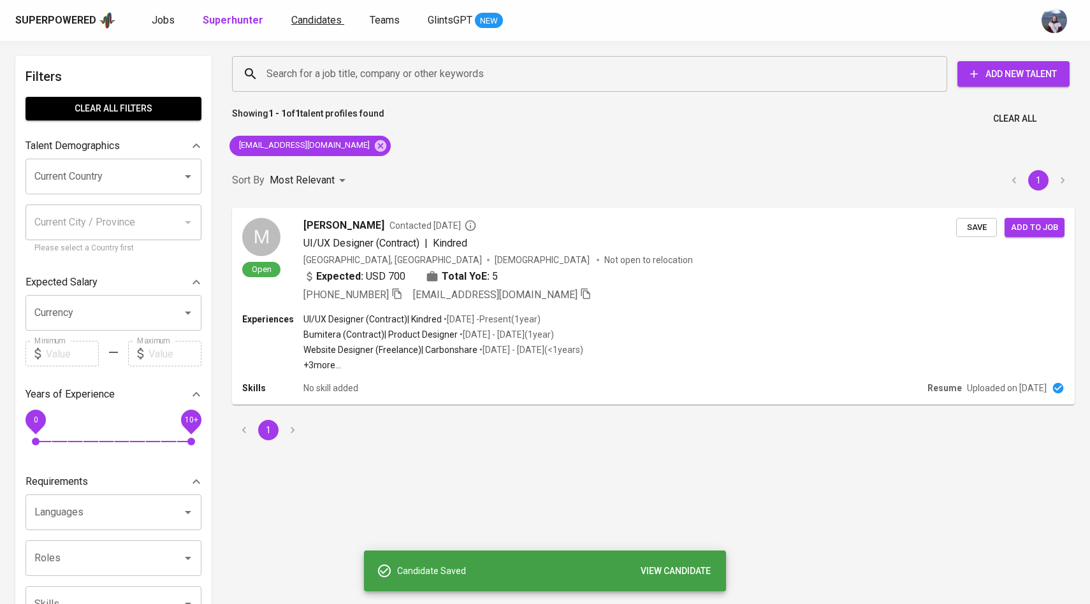
click at [314, 17] on span "Candidates" at bounding box center [316, 20] width 50 height 12
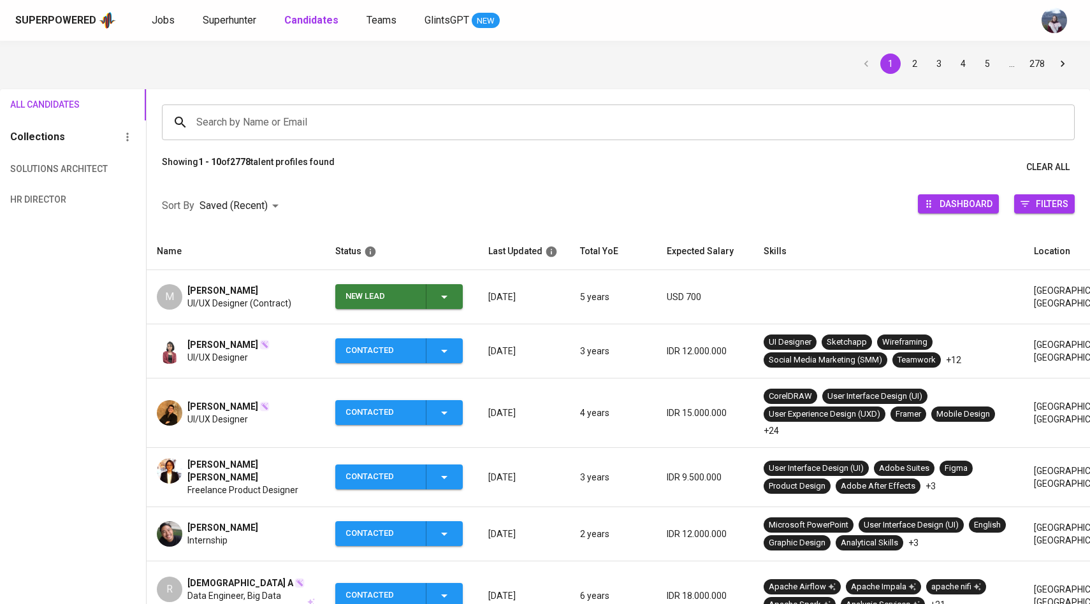
scroll to position [61, 0]
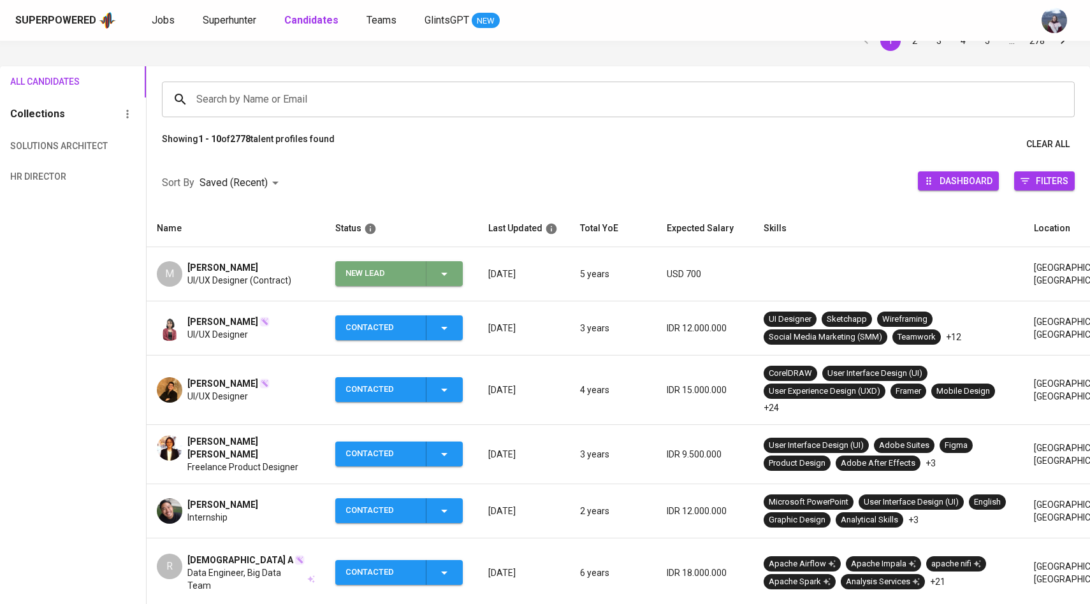
click at [450, 280] on icon "button" at bounding box center [444, 273] width 15 height 15
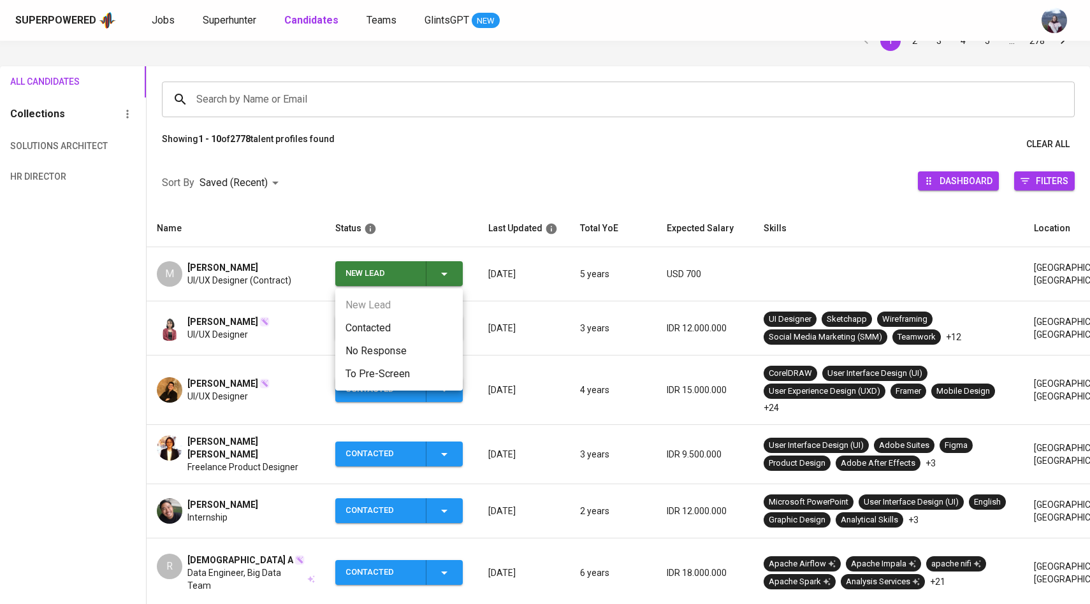
click at [391, 326] on li "Contacted" at bounding box center [398, 328] width 127 height 23
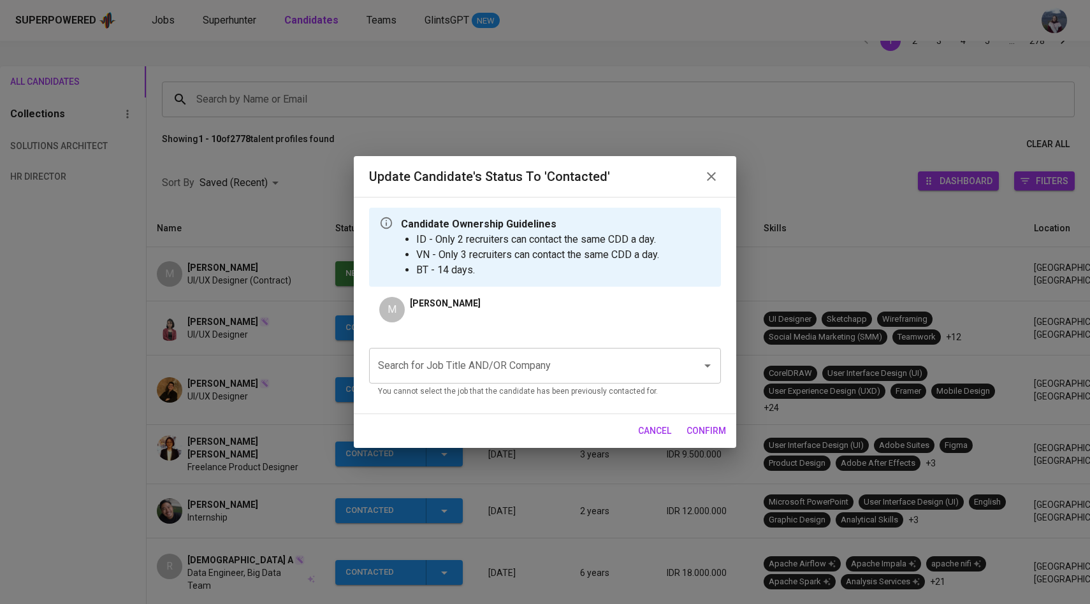
click at [446, 368] on input "Search for Job Title AND/OR Company" at bounding box center [527, 366] width 305 height 24
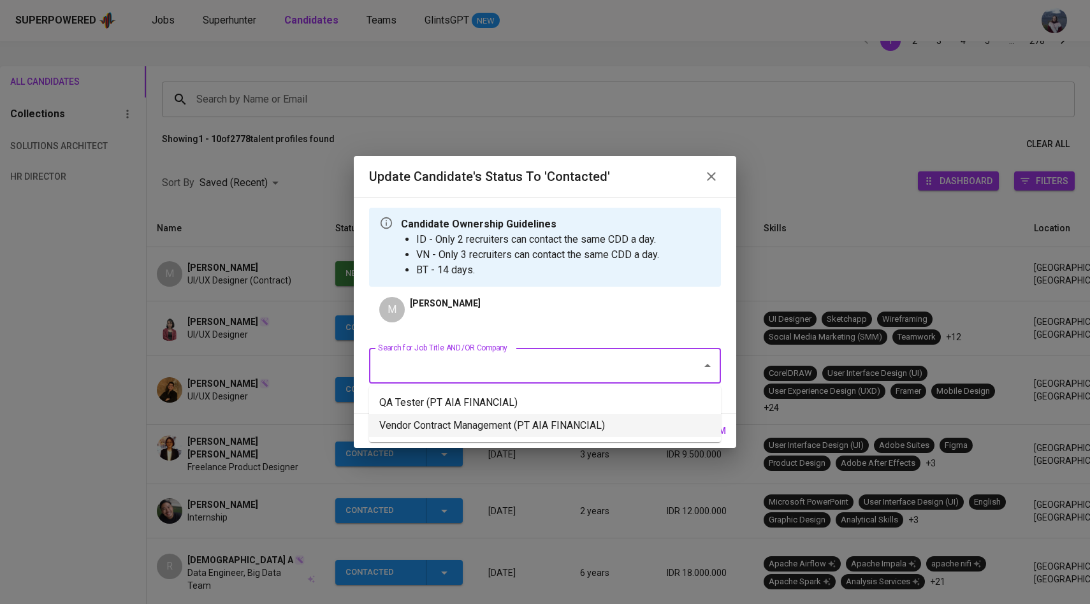
click at [459, 419] on li "Vendor Contract Management (PT AIA FINANCIAL)" at bounding box center [545, 425] width 352 height 23
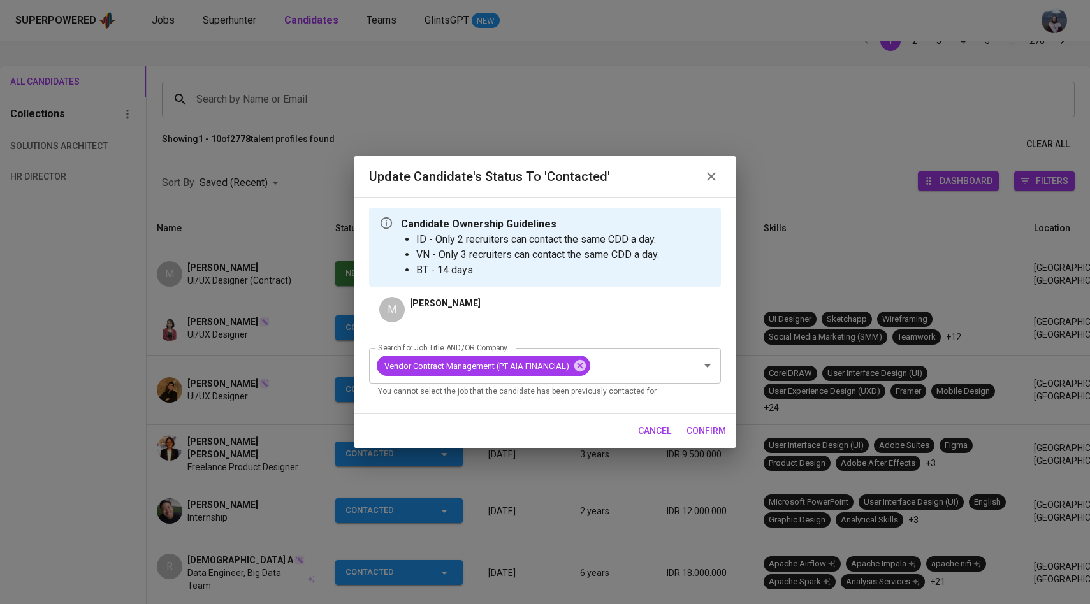
click at [705, 429] on span "confirm" at bounding box center [706, 431] width 40 height 16
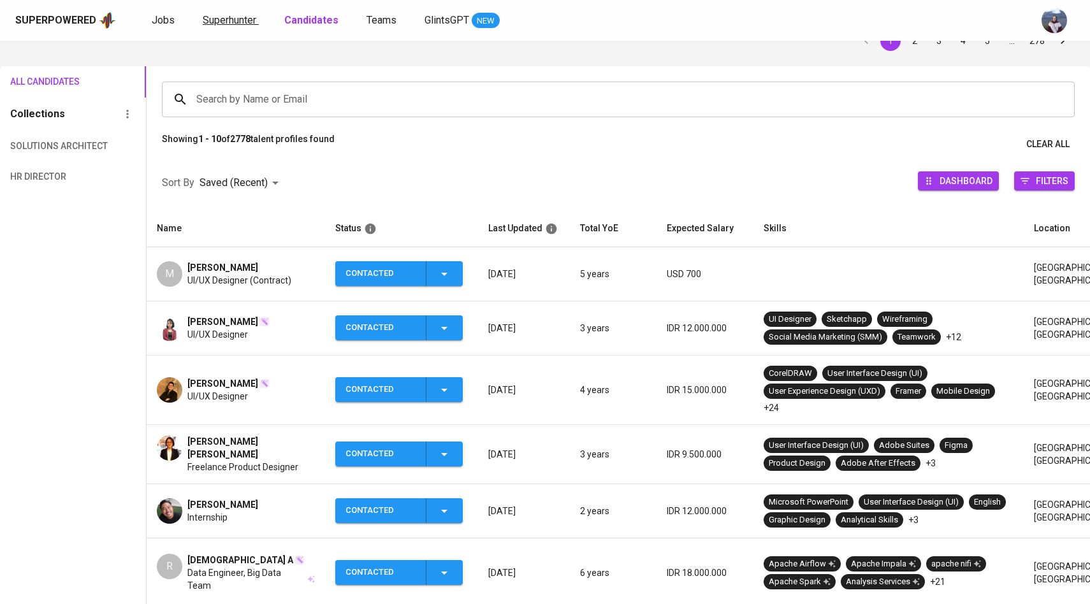
click at [221, 25] on span "Superhunter" at bounding box center [230, 20] width 54 height 12
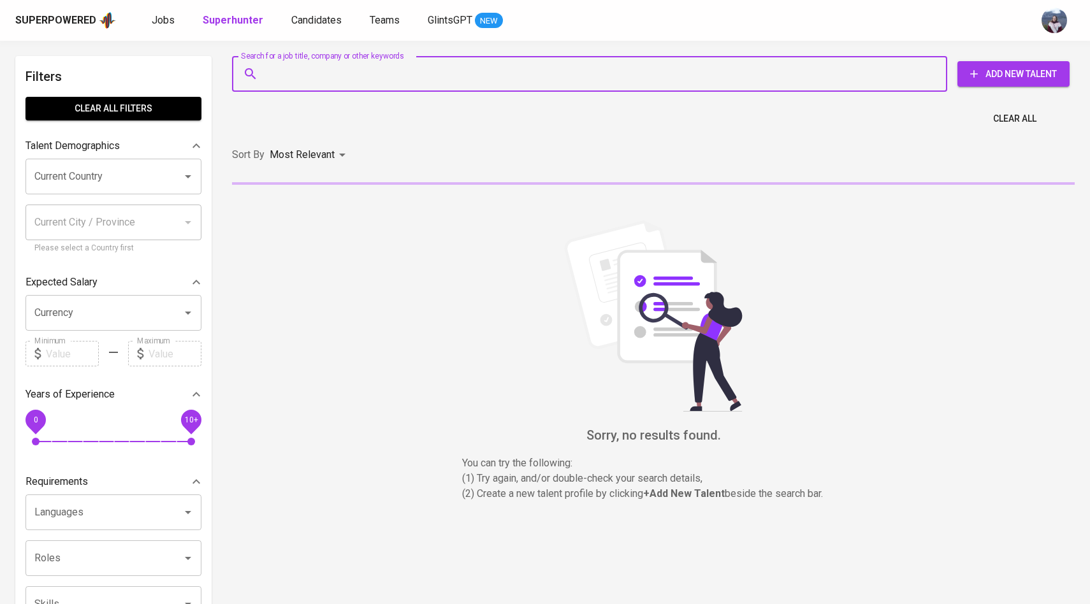
click at [278, 65] on input "Search for a job title, company or other keywords" at bounding box center [592, 74] width 659 height 24
paste input "gitetuko@gmail.com"
type input "gitetuko@gmail.com"
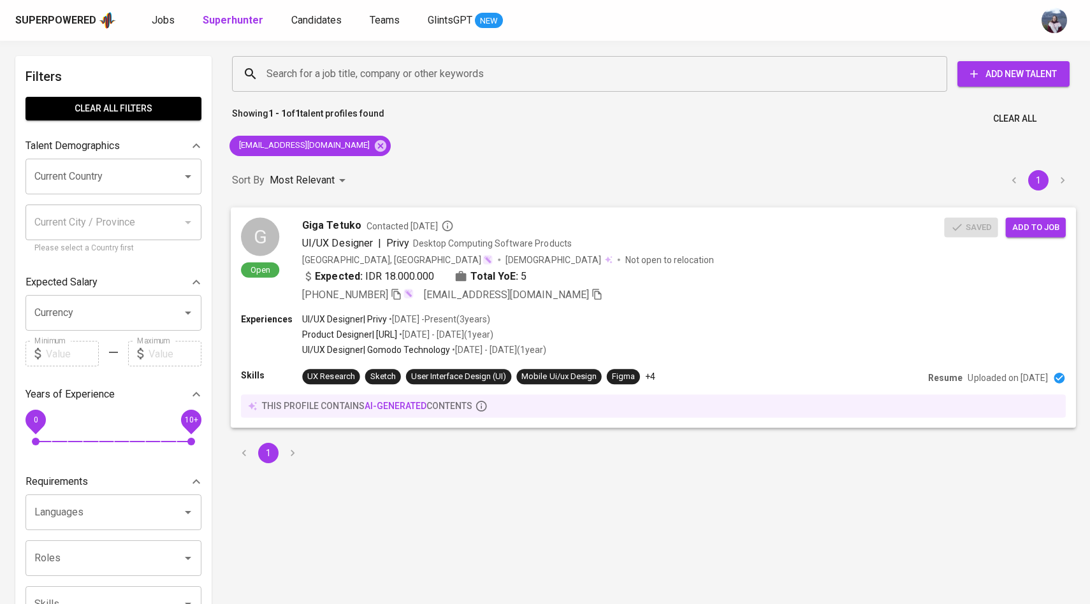
click at [271, 229] on div "G" at bounding box center [260, 236] width 38 height 38
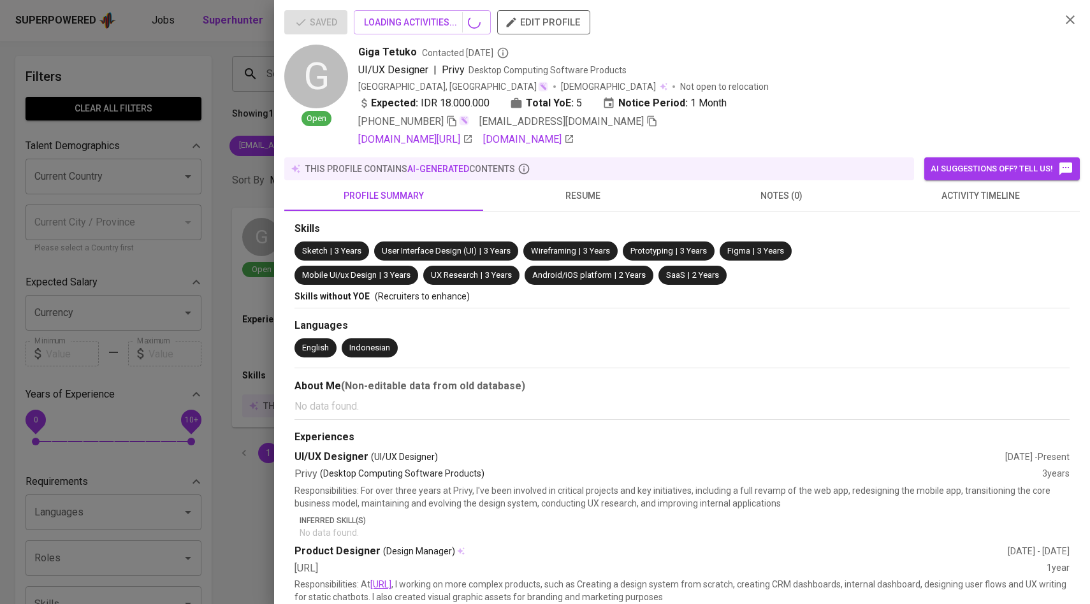
click at [998, 200] on span "activity timeline" at bounding box center [980, 196] width 184 height 16
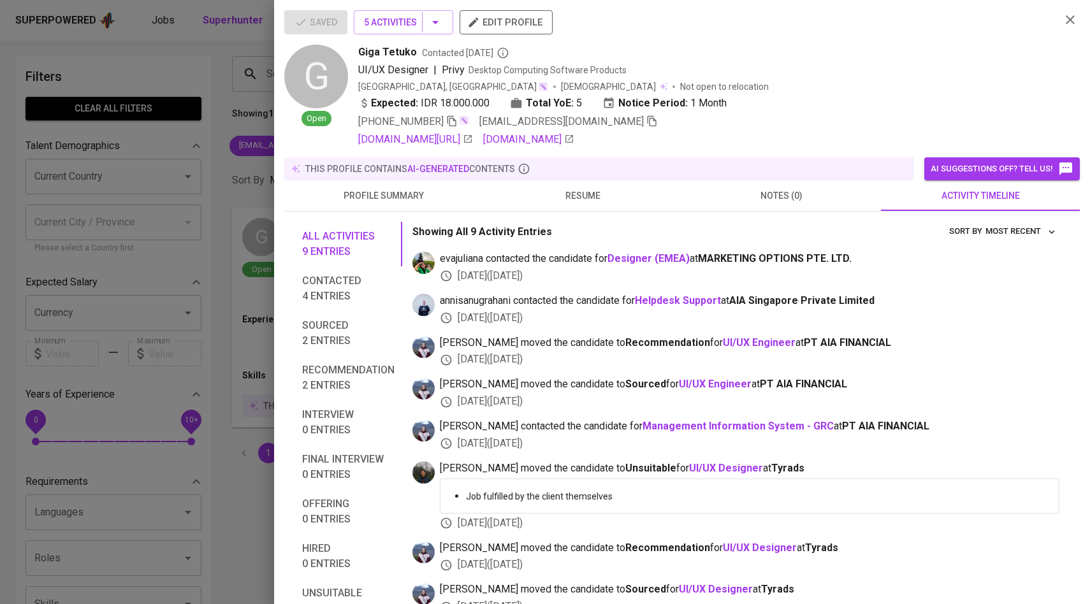
click at [646, 121] on icon "button" at bounding box center [651, 120] width 11 height 11
click at [198, 220] on div at bounding box center [545, 302] width 1090 height 604
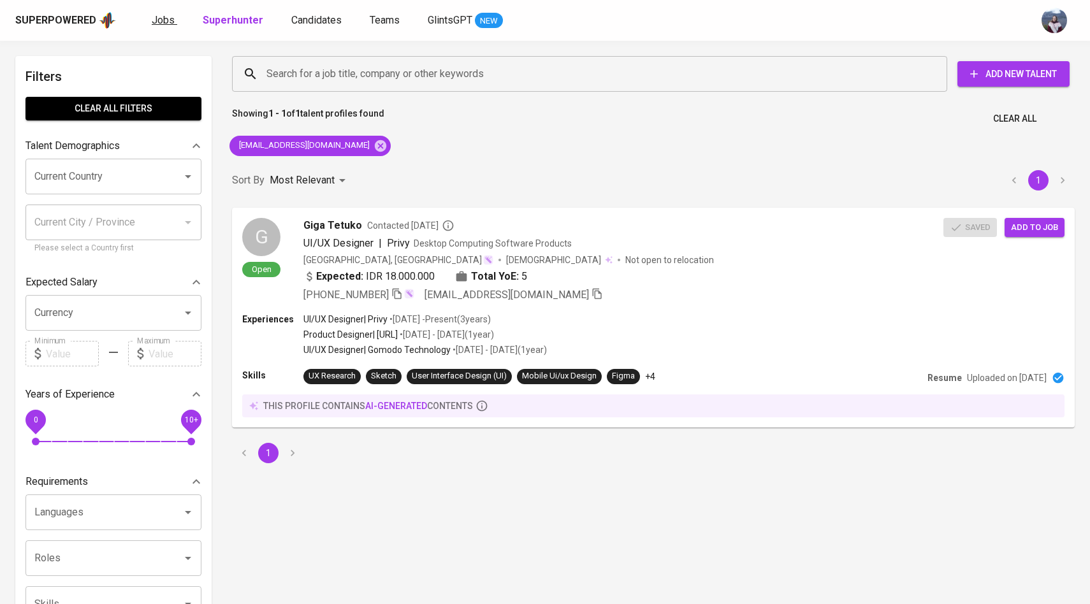
click at [170, 20] on span "Jobs" at bounding box center [163, 20] width 23 height 12
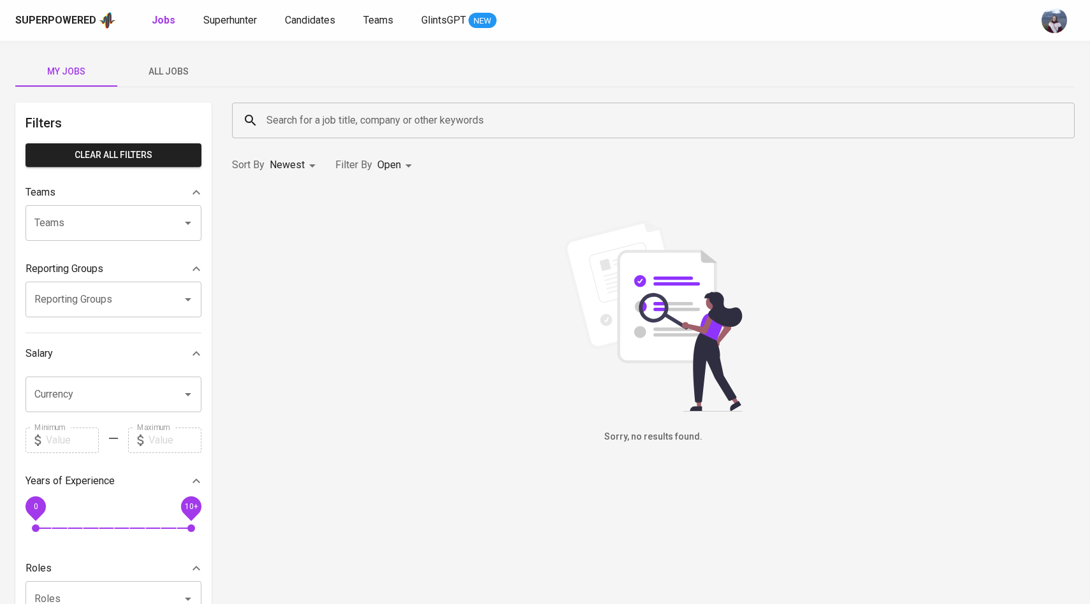
click at [178, 71] on span "All Jobs" at bounding box center [168, 72] width 87 height 16
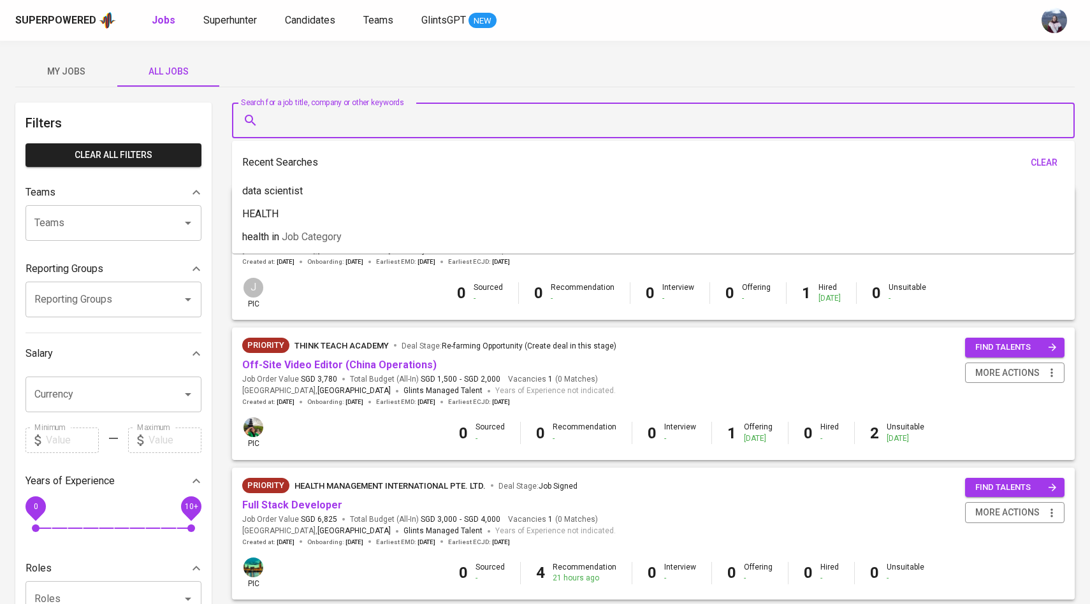
click at [317, 120] on input "Search for a job title, company or other keywords" at bounding box center [656, 120] width 786 height 24
click at [308, 23] on span "Candidates" at bounding box center [310, 20] width 50 height 12
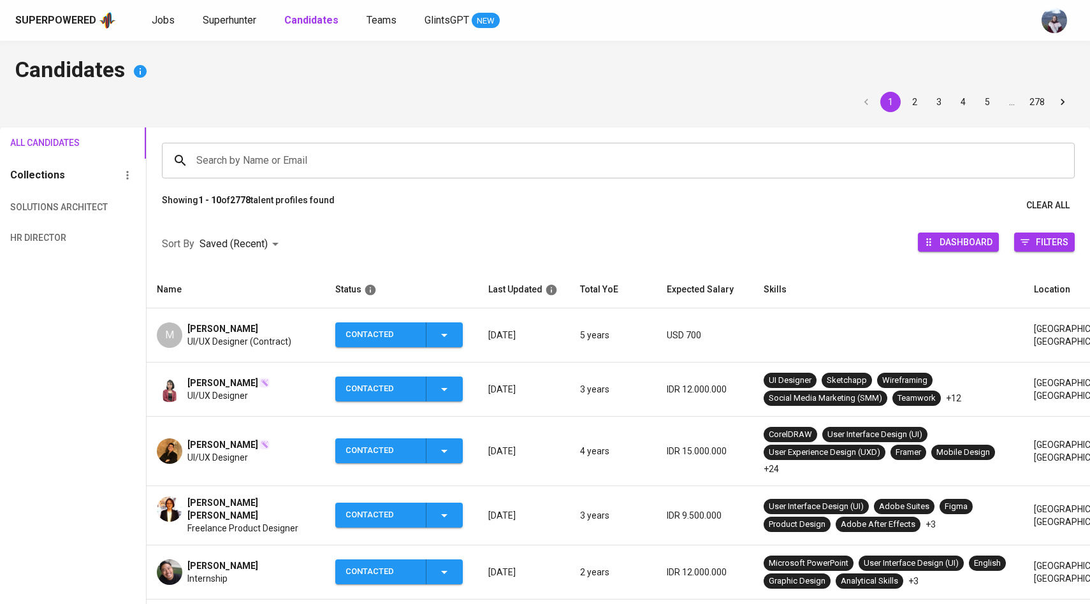
click at [263, 155] on input "Search by Name or Email" at bounding box center [621, 160] width 856 height 24
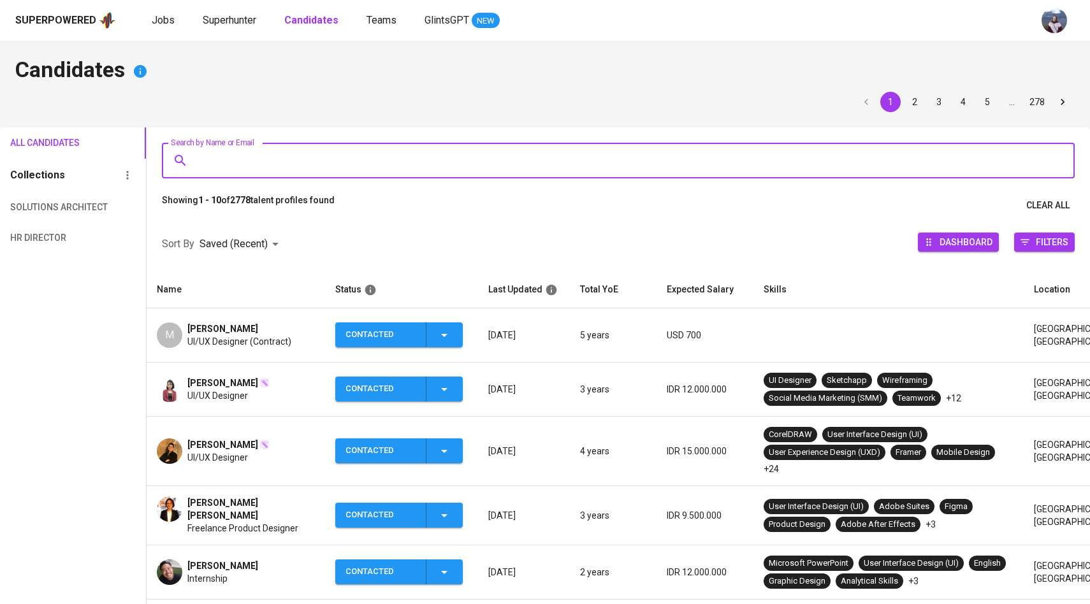
paste input "gitetuko@gmail.com"
type input "gitetuko@gmail.com"
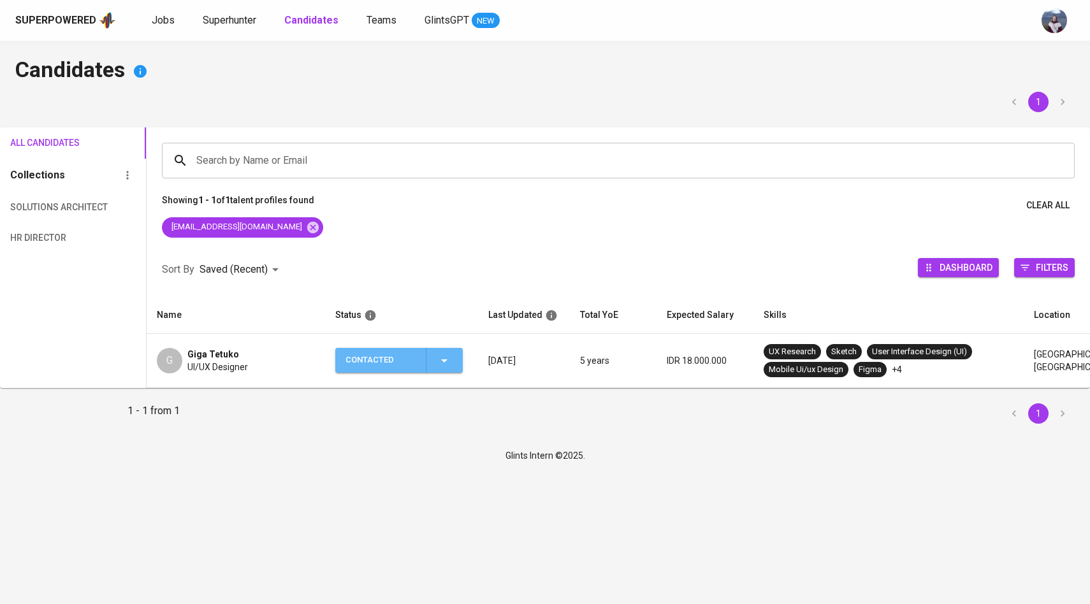
click at [444, 365] on icon "button" at bounding box center [444, 360] width 15 height 15
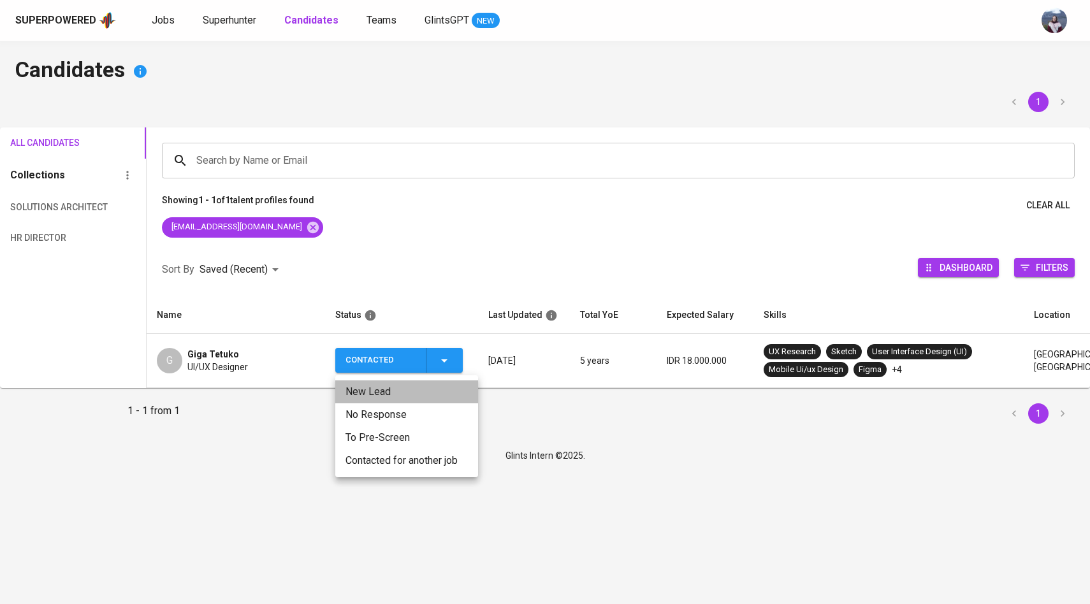
click at [398, 398] on li "New Lead" at bounding box center [406, 391] width 143 height 23
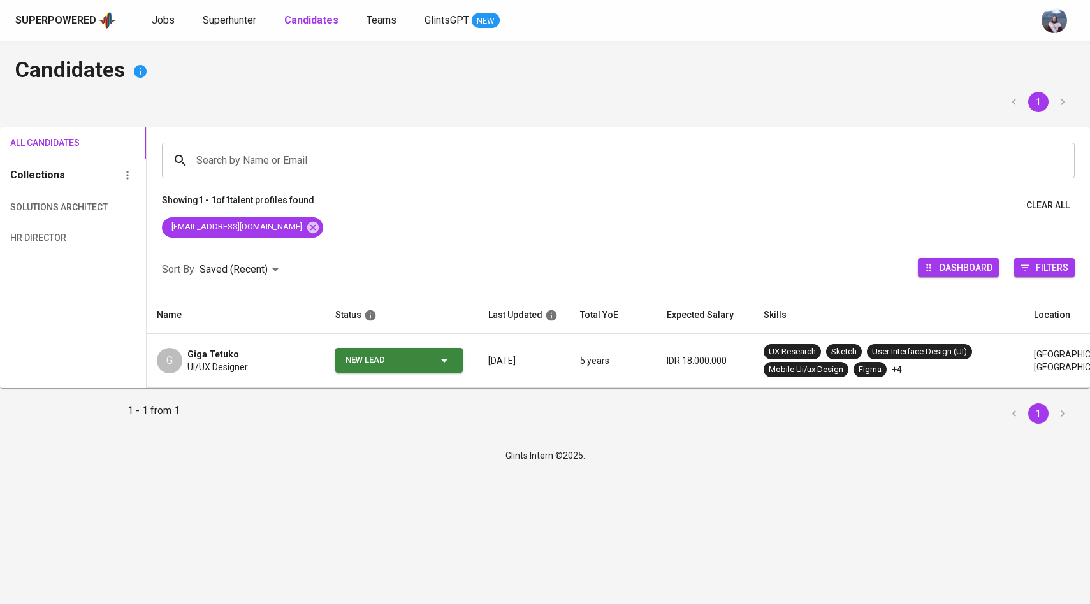
click at [454, 357] on span "New Lead" at bounding box center [398, 360] width 117 height 25
click at [402, 421] on li "Contacted" at bounding box center [398, 414] width 127 height 23
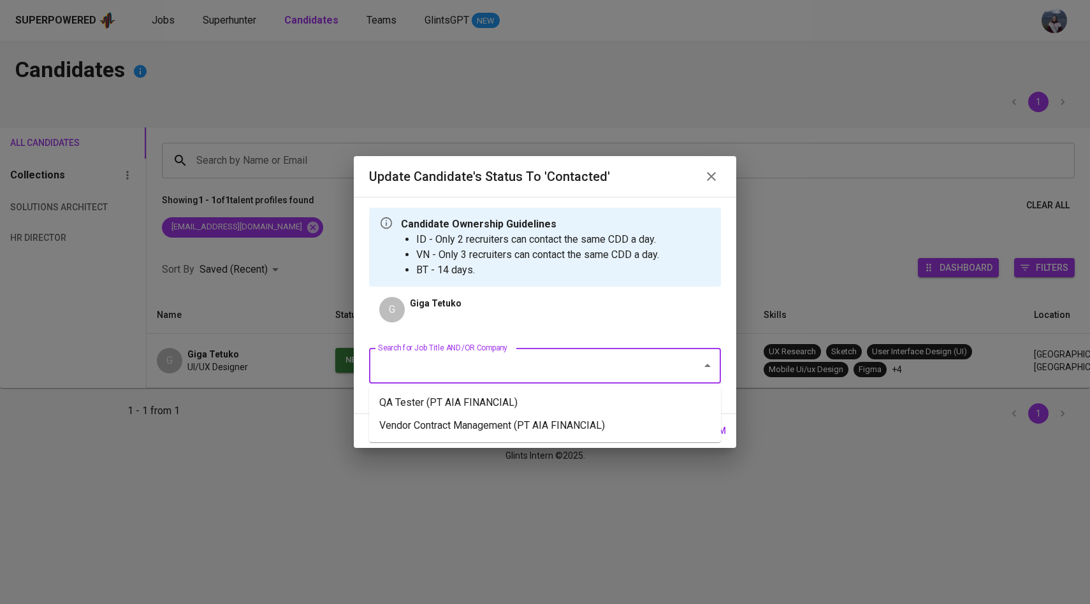
click at [443, 366] on input "Search for Job Title AND/OR Company" at bounding box center [527, 366] width 305 height 24
click at [441, 430] on li "Vendor Contract Management (PT AIA FINANCIAL)" at bounding box center [545, 425] width 352 height 23
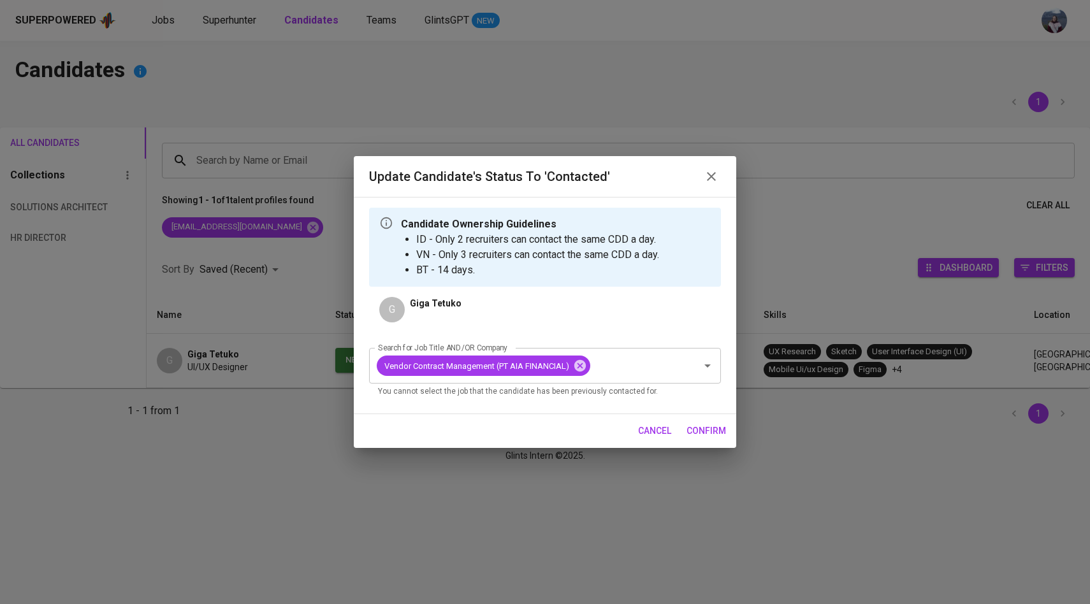
click at [700, 430] on span "confirm" at bounding box center [706, 431] width 40 height 16
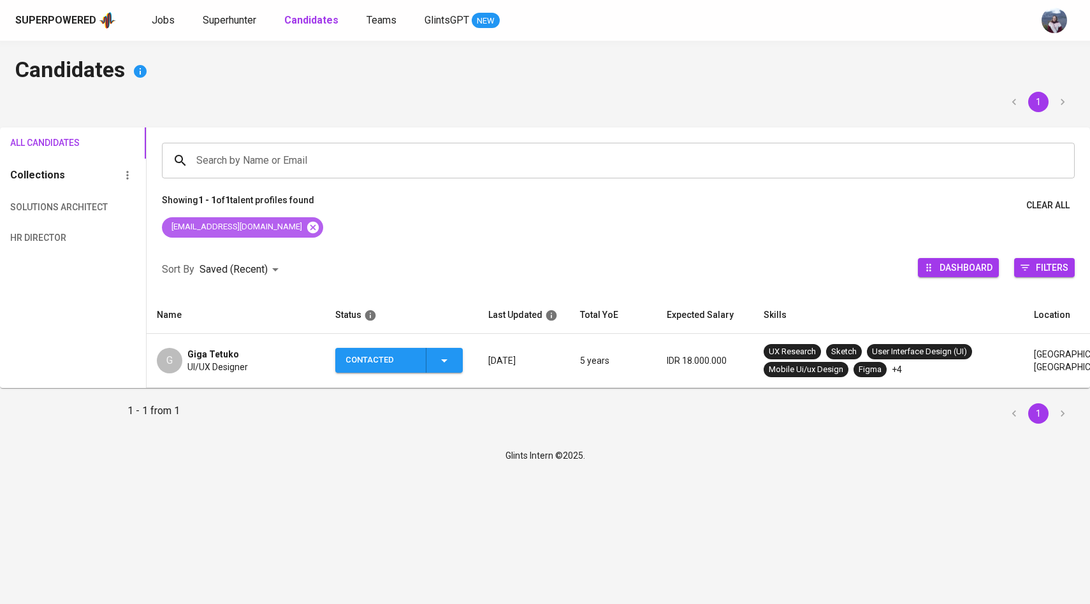
click at [307, 228] on icon at bounding box center [312, 226] width 11 height 11
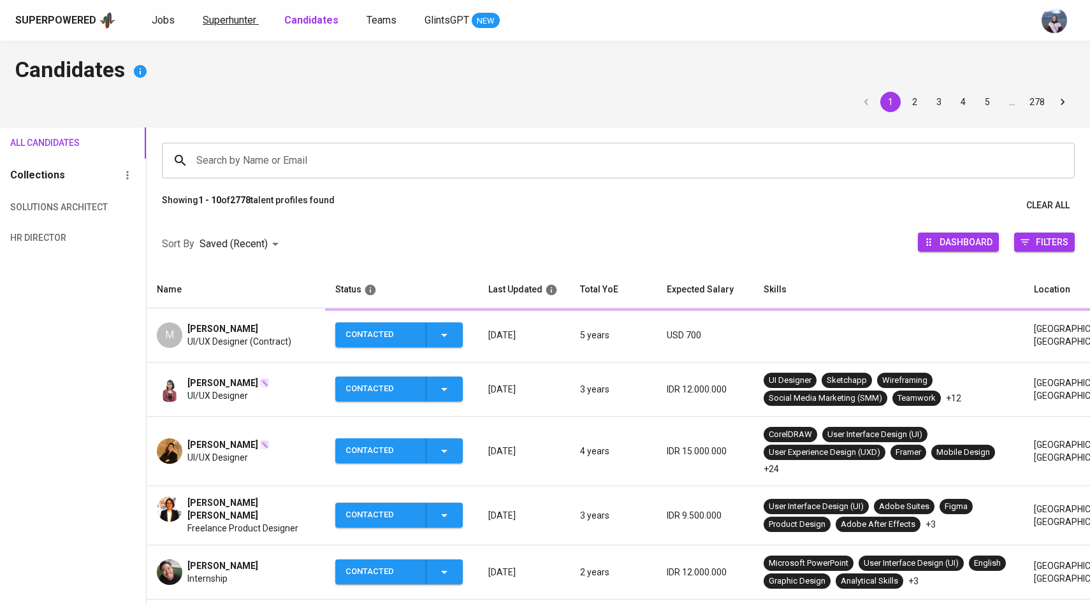
click at [235, 27] on link "Superhunter" at bounding box center [231, 21] width 56 height 16
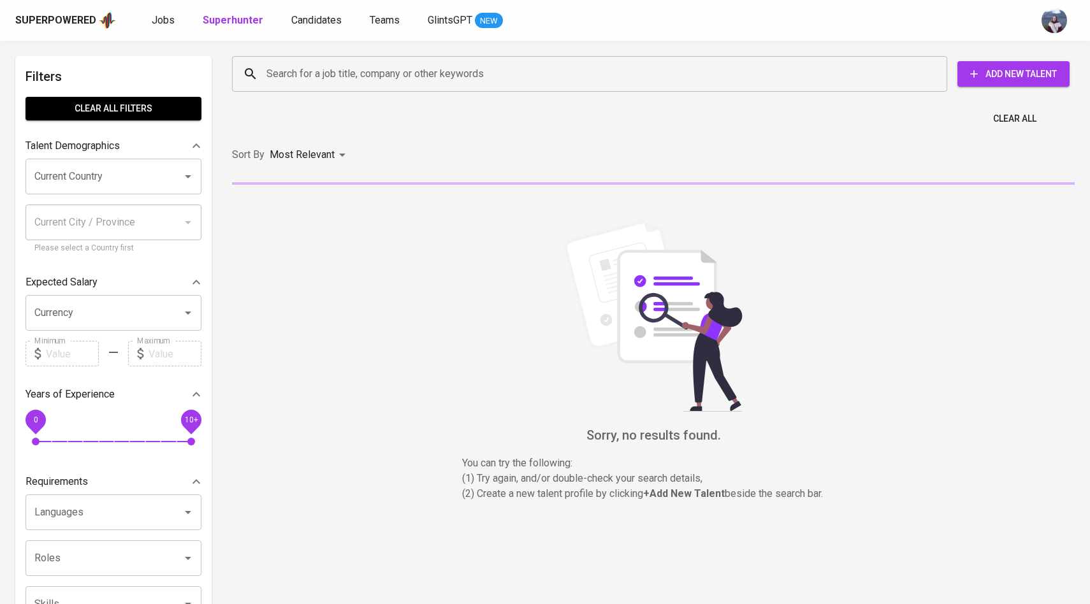
click at [257, 65] on div "Search for a job title, company or other keywords" at bounding box center [589, 74] width 715 height 36
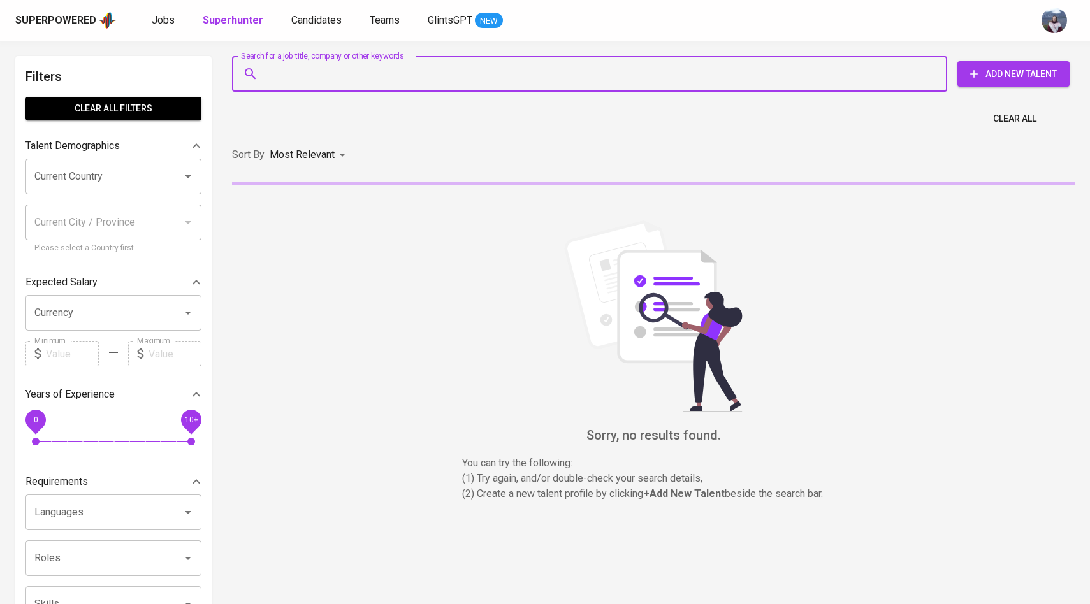
paste input "taufiqumar115@gmail.com"
type input "taufiqumar115@gmail.com"
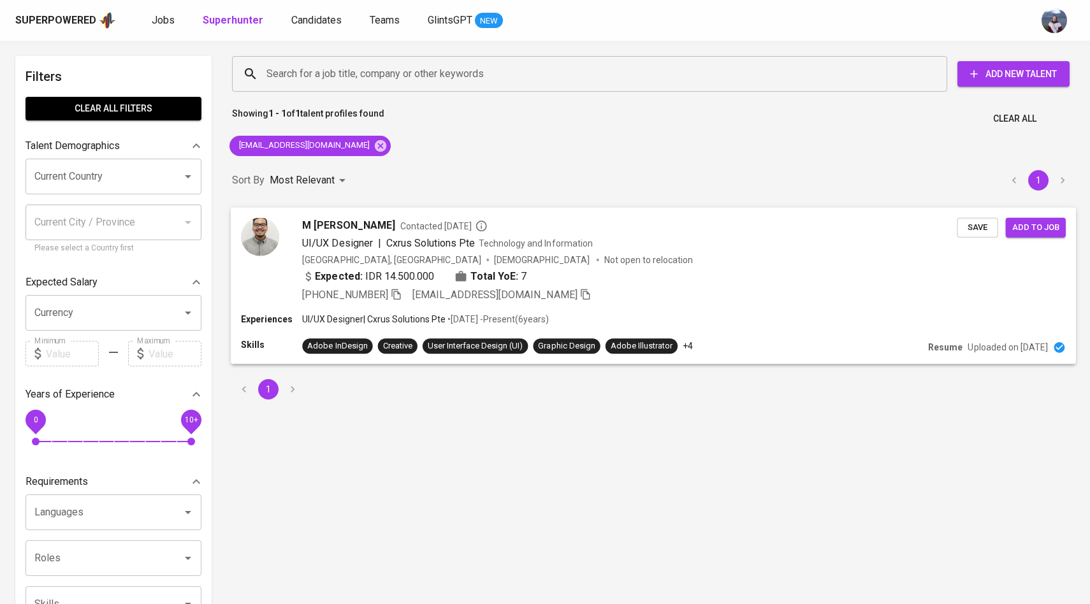
click at [270, 224] on img at bounding box center [260, 236] width 38 height 38
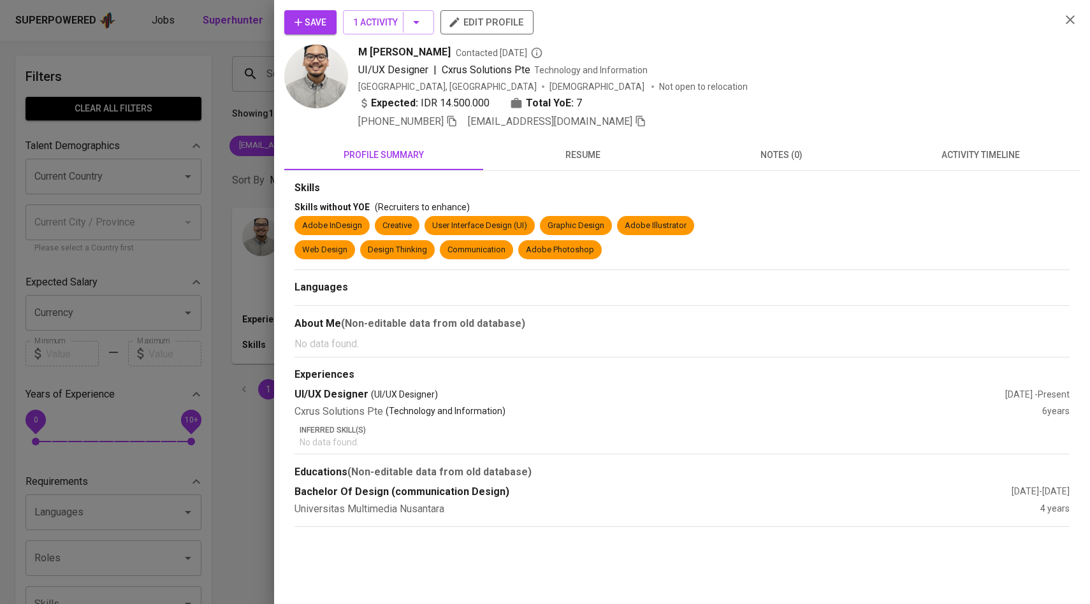
click at [1017, 143] on button "activity timeline" at bounding box center [980, 155] width 199 height 31
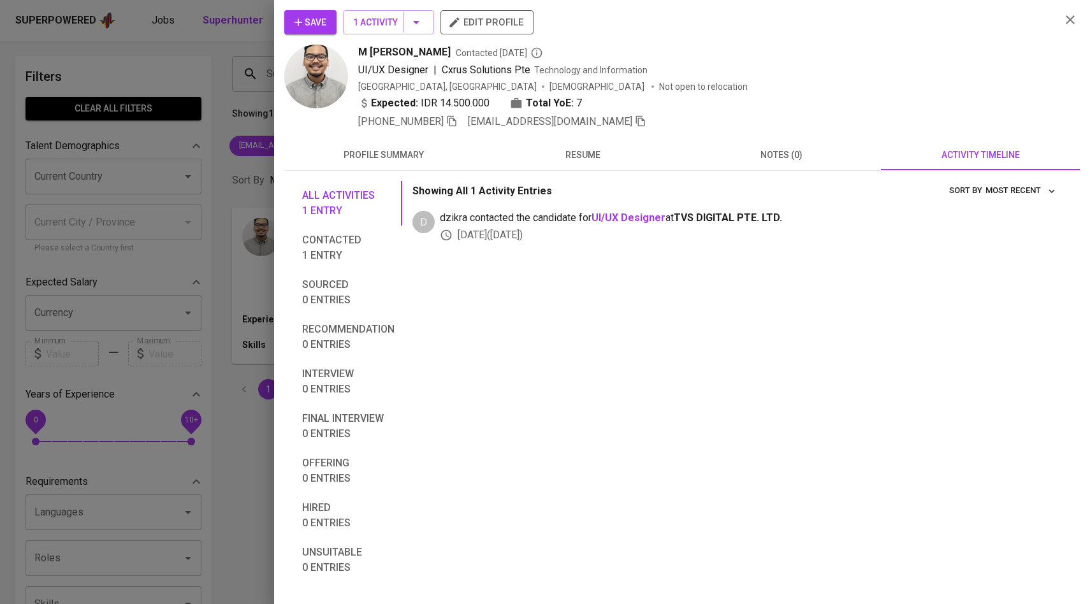
click at [326, 25] on span "Save" at bounding box center [310, 23] width 32 height 16
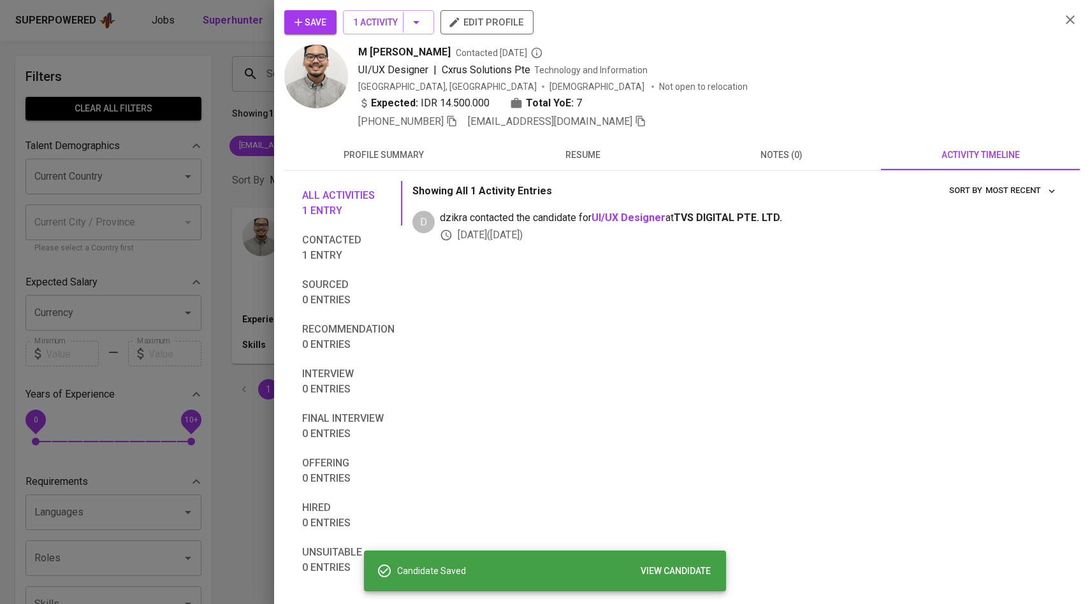
click at [211, 128] on div at bounding box center [545, 302] width 1090 height 604
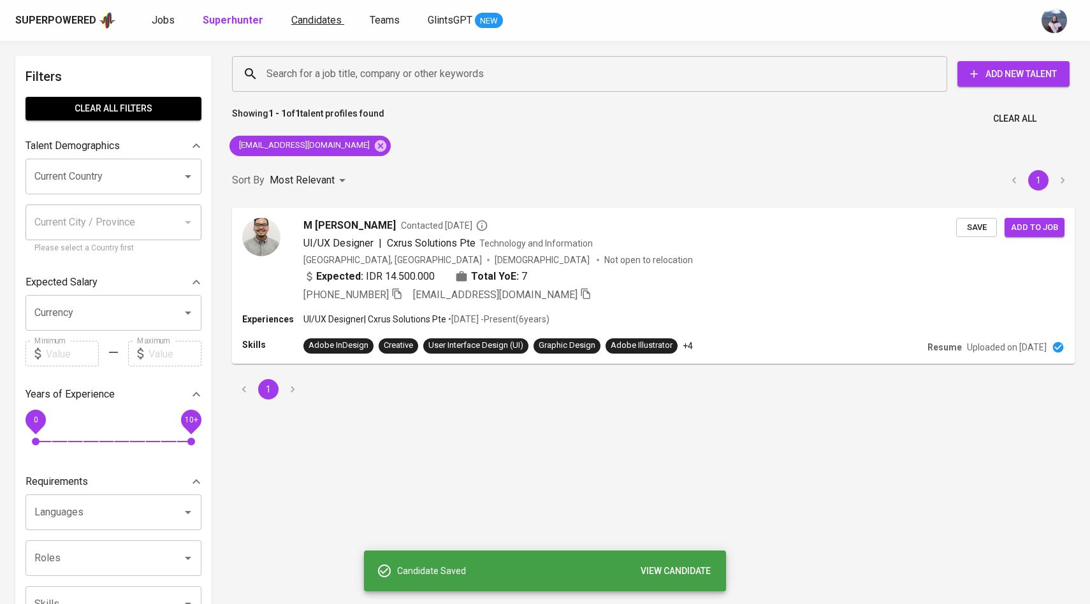
click at [326, 18] on span "Candidates" at bounding box center [316, 20] width 50 height 12
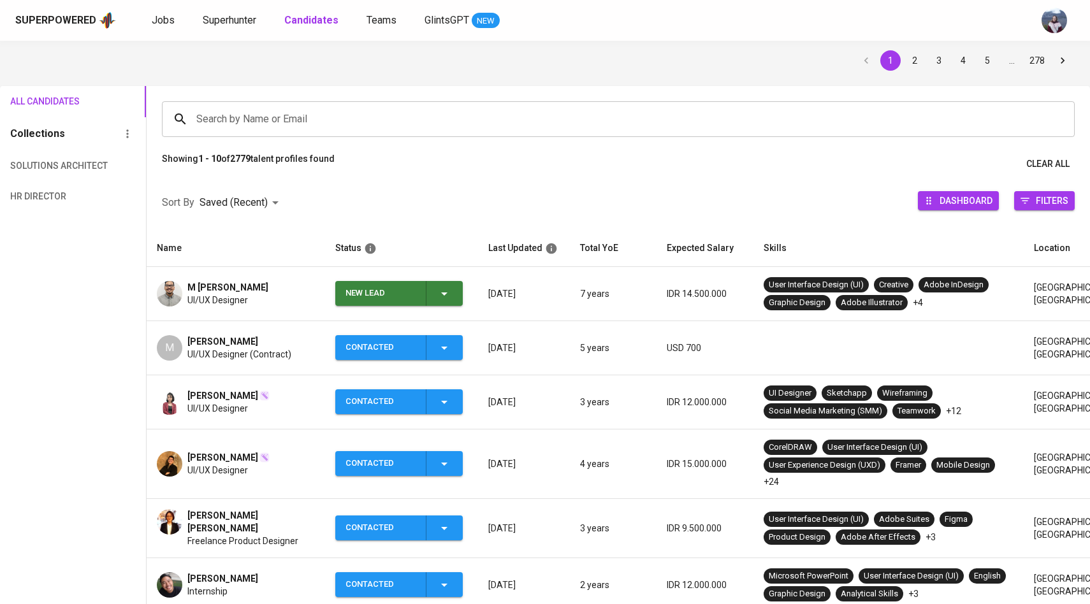
scroll to position [42, 0]
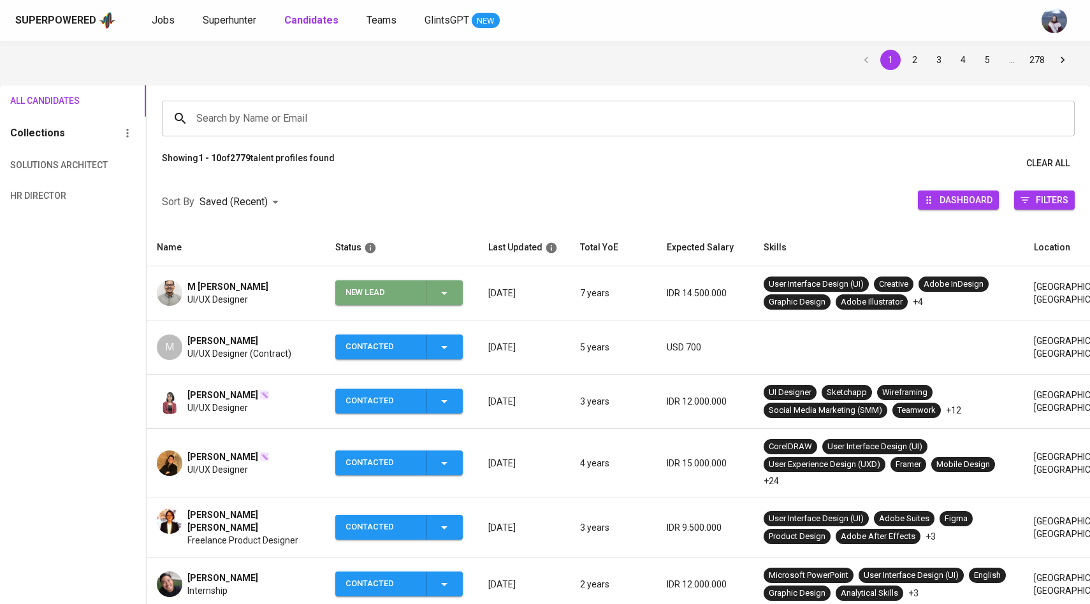
click at [445, 292] on icon "button" at bounding box center [444, 293] width 6 height 3
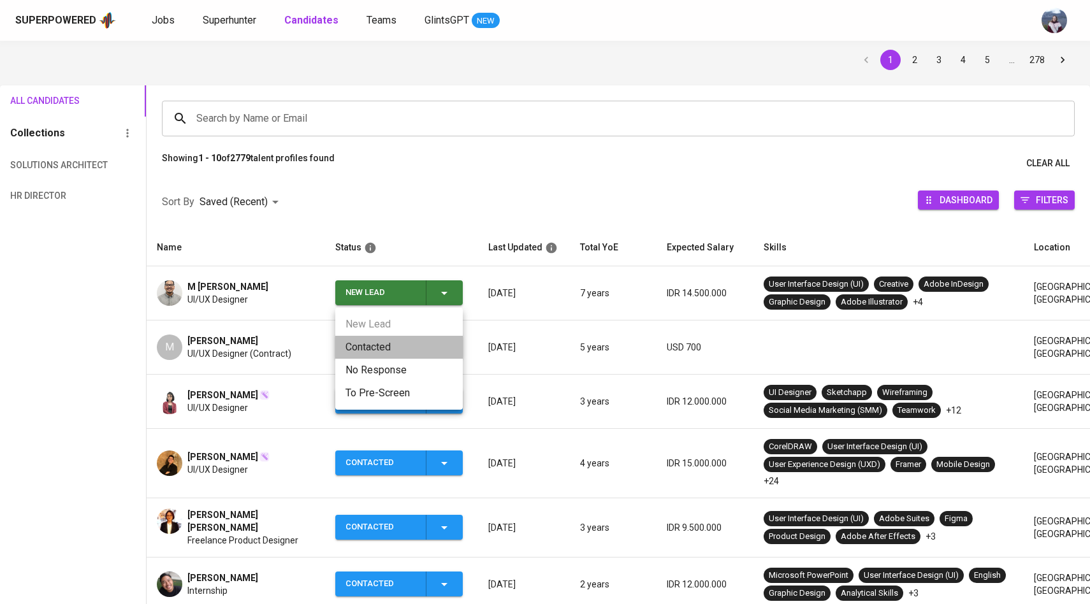
click at [395, 345] on li "Contacted" at bounding box center [398, 347] width 127 height 23
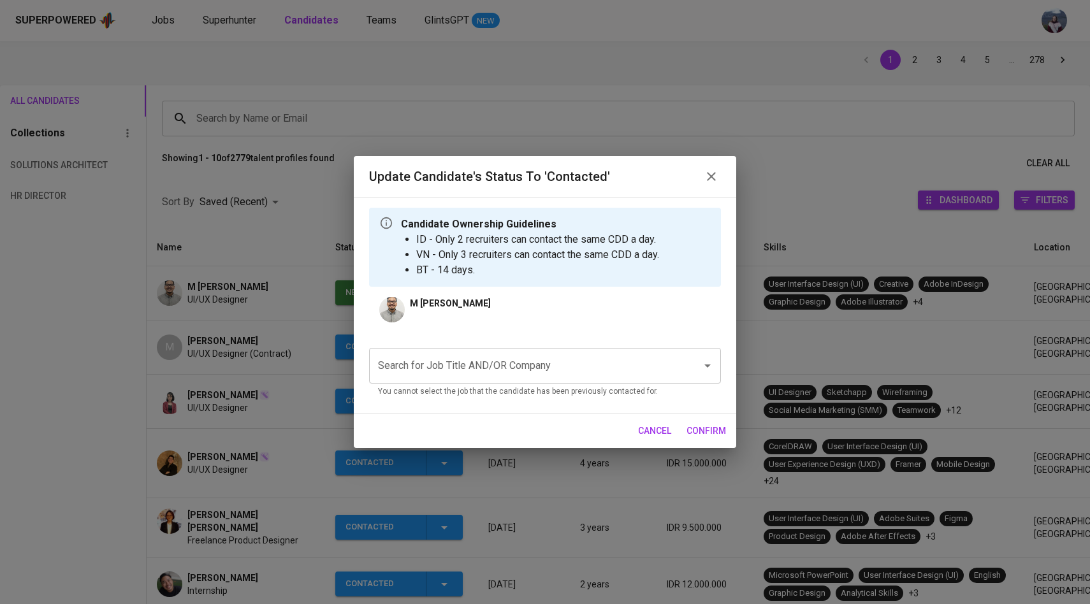
click at [470, 363] on input "Search for Job Title AND/OR Company" at bounding box center [527, 366] width 305 height 24
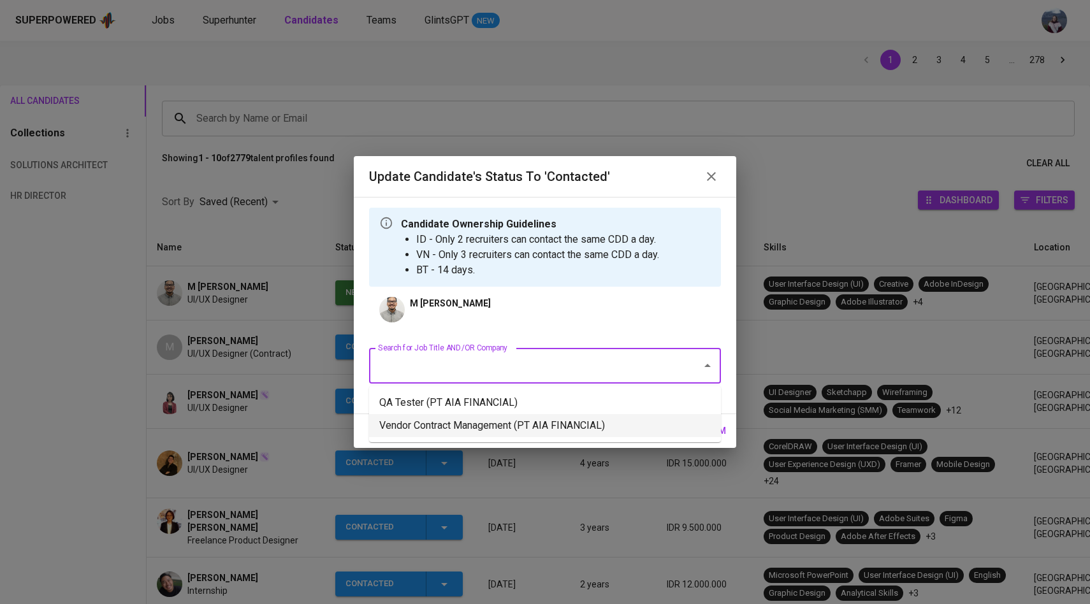
click at [470, 420] on li "Vendor Contract Management (PT AIA FINANCIAL)" at bounding box center [545, 425] width 352 height 23
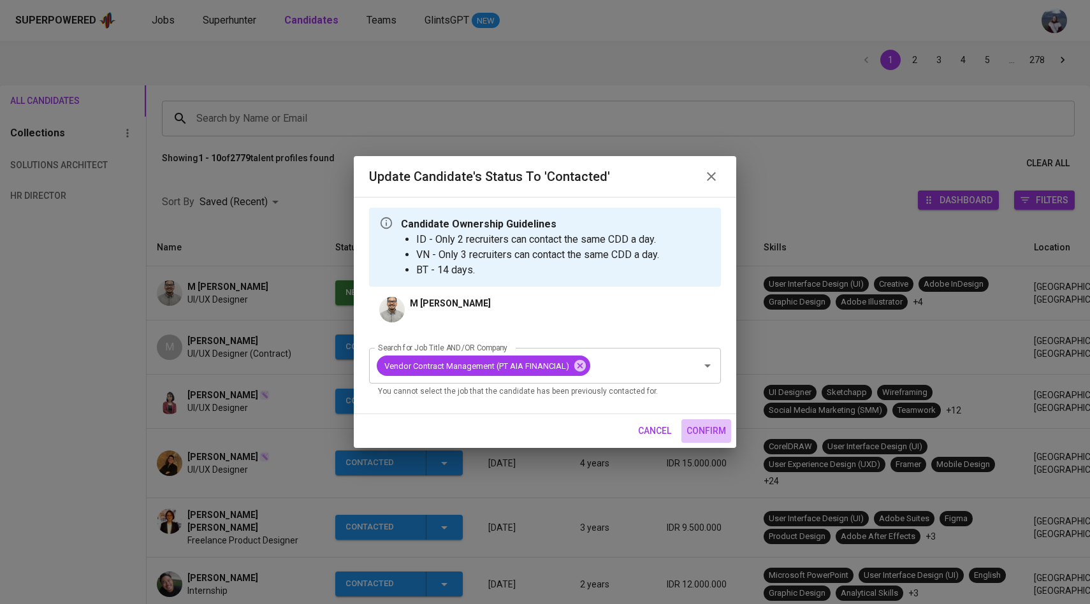
click at [698, 430] on span "confirm" at bounding box center [706, 431] width 40 height 16
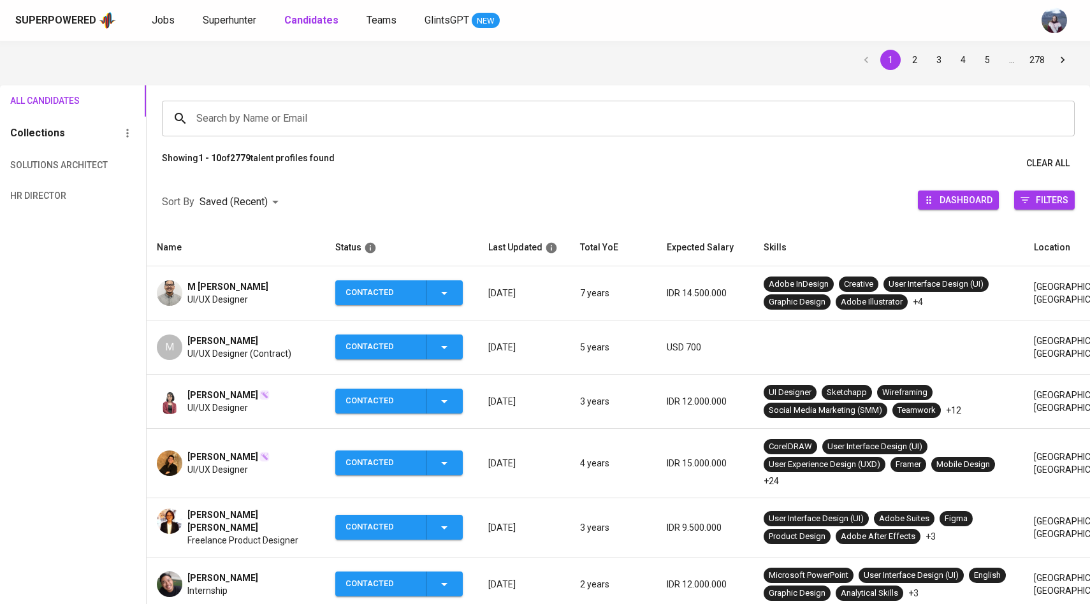
scroll to position [42, 0]
